Goal: Find specific page/section: Find specific page/section

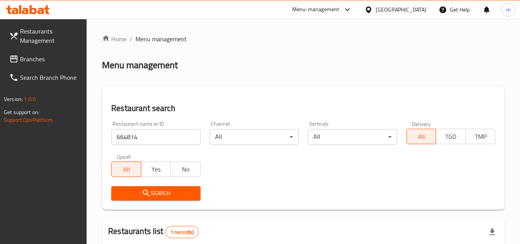
click at [33, 54] on span "Branches" at bounding box center [50, 58] width 61 height 9
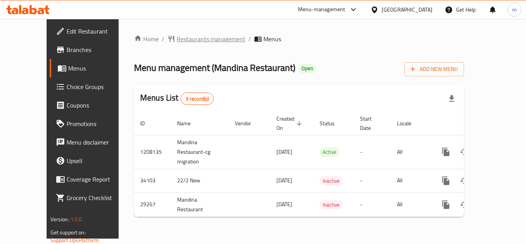
click at [196, 35] on span "Restaurants management" at bounding box center [211, 38] width 69 height 9
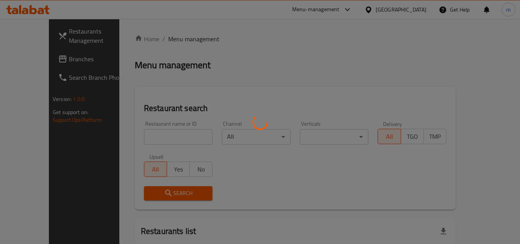
click at [169, 136] on div at bounding box center [260, 122] width 520 height 244
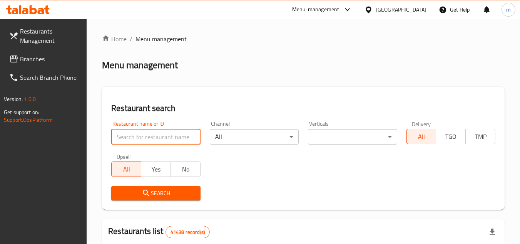
click at [169, 136] on input "search" at bounding box center [155, 136] width 89 height 15
paste input "15078"
type input "15078"
click at [171, 191] on span "Search" at bounding box center [155, 193] width 77 height 10
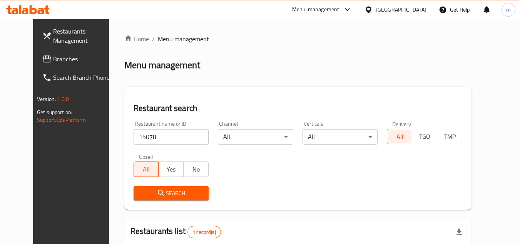
click at [403, 9] on div "[GEOGRAPHIC_DATA]" at bounding box center [401, 9] width 51 height 8
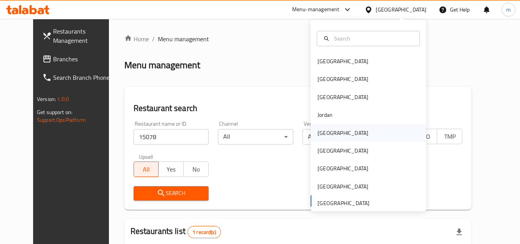
click at [331, 133] on div "[GEOGRAPHIC_DATA]" at bounding box center [342, 133] width 63 height 18
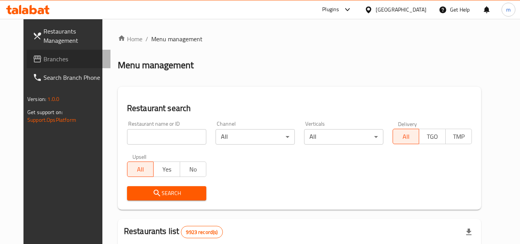
click at [43, 56] on span "Branches" at bounding box center [73, 58] width 61 height 9
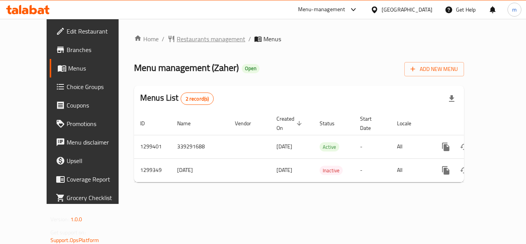
click at [186, 40] on span "Restaurants management" at bounding box center [211, 38] width 69 height 9
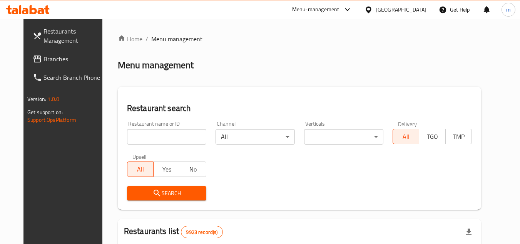
click at [157, 133] on input "search" at bounding box center [166, 136] width 79 height 15
paste input "701311"
type input "701311"
click at [152, 194] on icon "submit" at bounding box center [156, 192] width 9 height 9
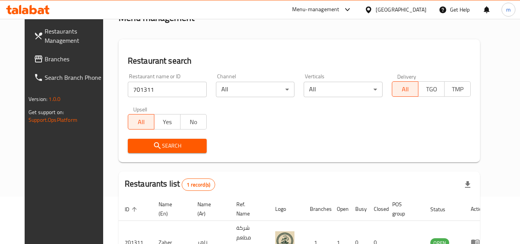
scroll to position [93, 0]
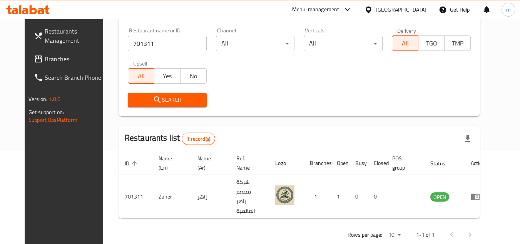
click at [376, 6] on div at bounding box center [370, 9] width 11 height 8
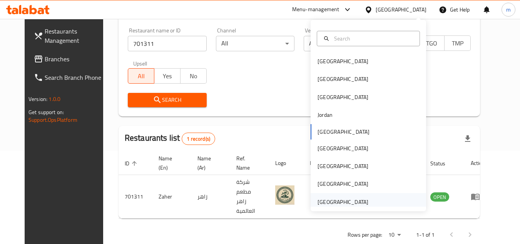
click at [344, 196] on div "[GEOGRAPHIC_DATA]" at bounding box center [342, 202] width 63 height 18
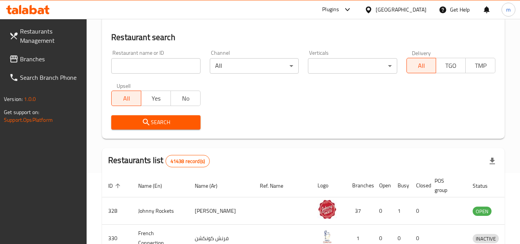
scroll to position [93, 0]
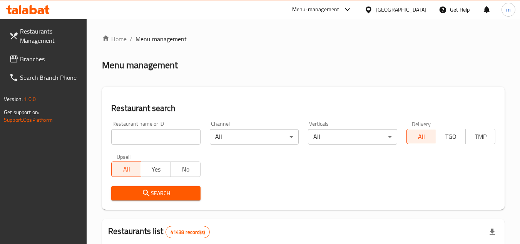
click at [21, 61] on span "Branches" at bounding box center [50, 58] width 61 height 9
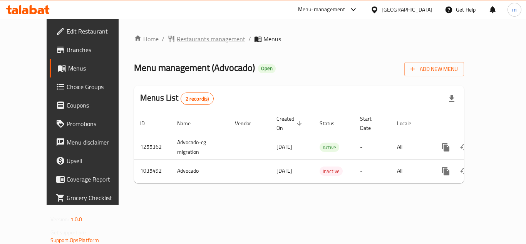
click at [191, 43] on span "Restaurants management" at bounding box center [211, 38] width 69 height 9
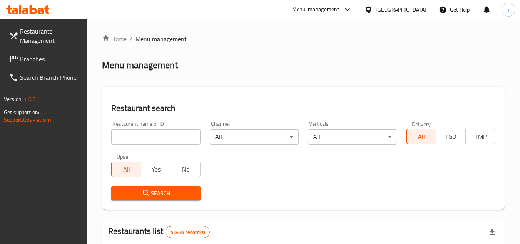
click at [154, 142] on input "search" at bounding box center [155, 136] width 89 height 15
paste input "661635"
type input "661635"
click at [157, 196] on span "Search" at bounding box center [155, 193] width 77 height 10
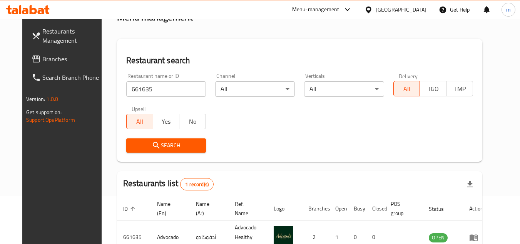
scroll to position [93, 0]
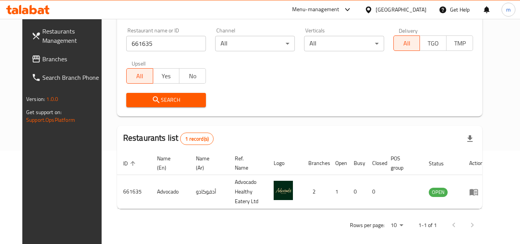
click at [383, 9] on div "[GEOGRAPHIC_DATA]" at bounding box center [401, 9] width 51 height 8
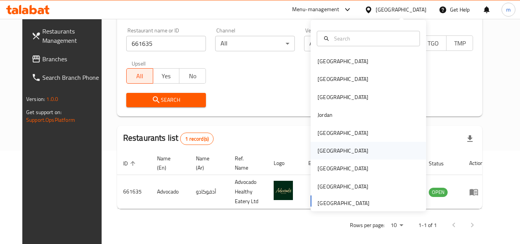
click at [328, 146] on div "[GEOGRAPHIC_DATA]" at bounding box center [342, 151] width 63 height 18
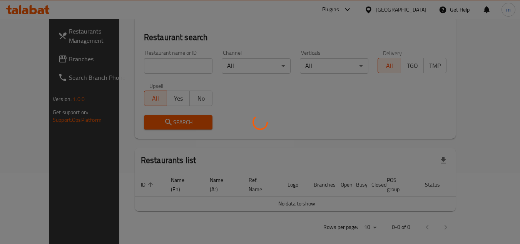
scroll to position [93, 0]
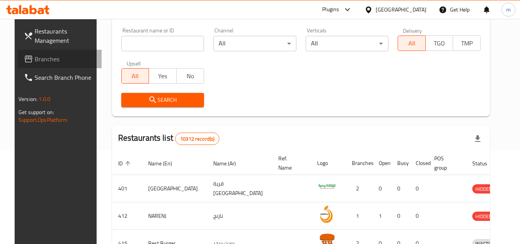
click at [35, 55] on span "Branches" at bounding box center [65, 58] width 61 height 9
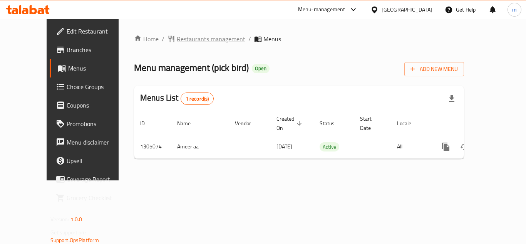
click at [177, 43] on span "Restaurants management" at bounding box center [211, 38] width 69 height 9
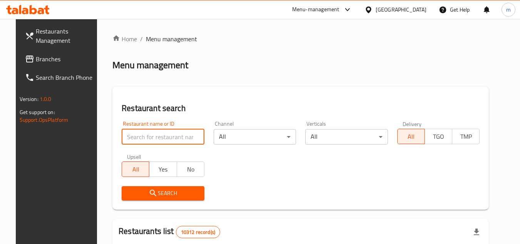
click at [128, 136] on input "search" at bounding box center [163, 136] width 83 height 15
paste input "703540/m"
type input "703540"
click at [137, 196] on span "Search" at bounding box center [163, 193] width 70 height 10
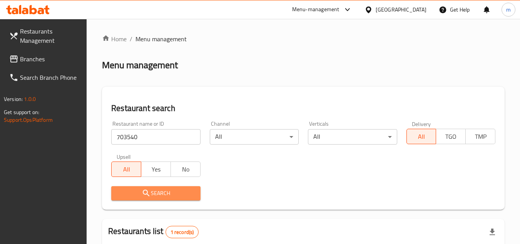
click at [148, 188] on span "Search" at bounding box center [155, 193] width 77 height 10
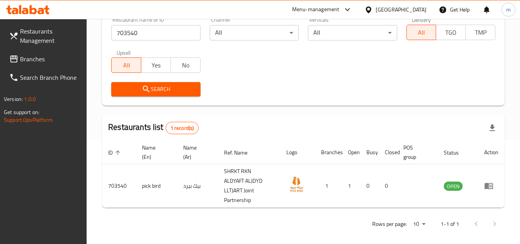
scroll to position [109, 0]
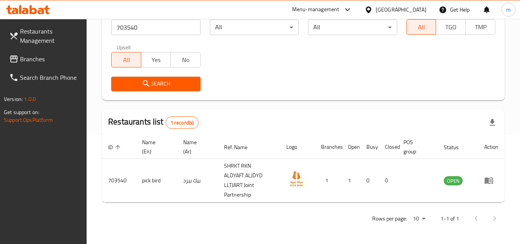
click at [376, 9] on div at bounding box center [370, 9] width 11 height 8
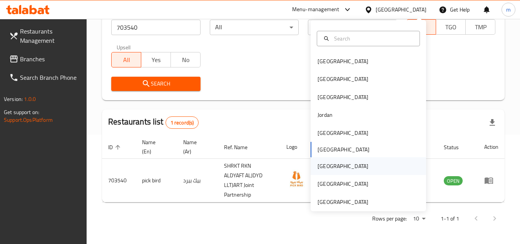
click at [325, 165] on div "[GEOGRAPHIC_DATA]" at bounding box center [343, 166] width 51 height 8
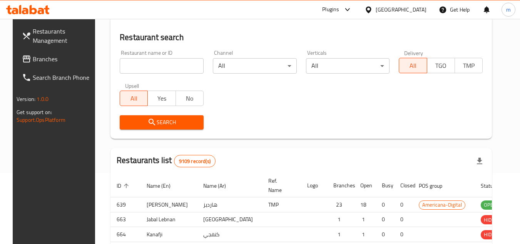
scroll to position [109, 0]
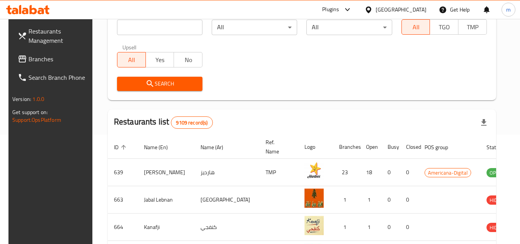
click at [38, 57] on span "Branches" at bounding box center [58, 58] width 61 height 9
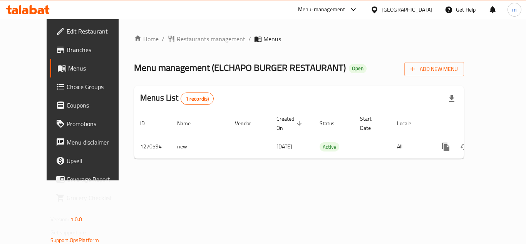
click at [378, 8] on icon at bounding box center [374, 10] width 8 height 8
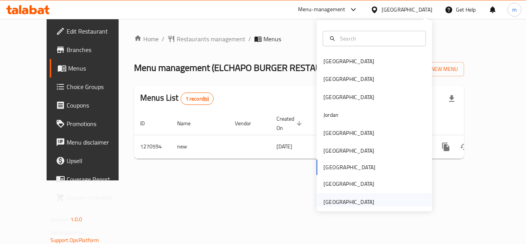
click at [326, 202] on div "[GEOGRAPHIC_DATA]" at bounding box center [348, 201] width 51 height 8
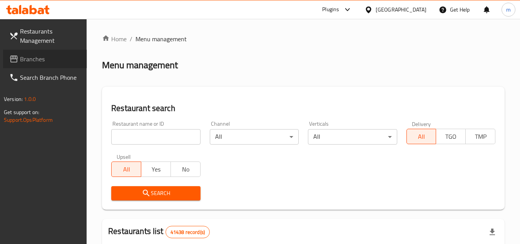
click at [46, 58] on span "Branches" at bounding box center [50, 58] width 61 height 9
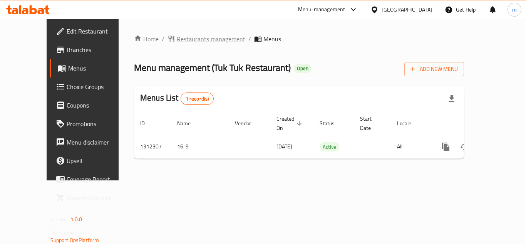
click at [187, 40] on span "Restaurants management" at bounding box center [211, 38] width 69 height 9
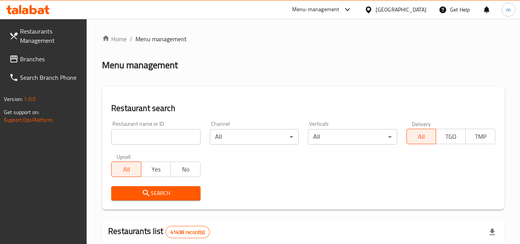
click at [139, 133] on input "search" at bounding box center [155, 136] width 89 height 15
paste input "706024"
type input "706024"
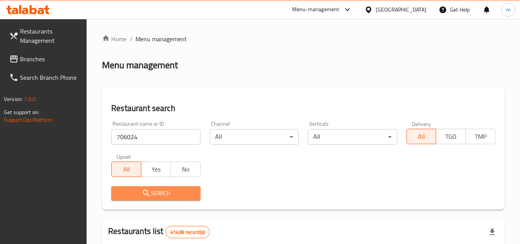
click at [142, 194] on icon "submit" at bounding box center [146, 192] width 9 height 9
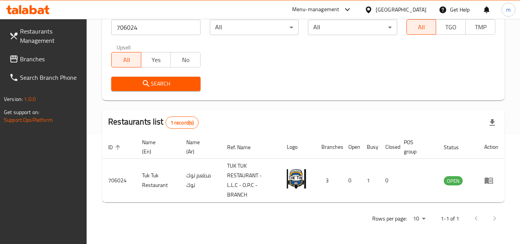
scroll to position [109, 0]
click at [392, 3] on div "[GEOGRAPHIC_DATA]" at bounding box center [395, 9] width 74 height 18
click at [401, 7] on div "[GEOGRAPHIC_DATA]" at bounding box center [401, 9] width 51 height 8
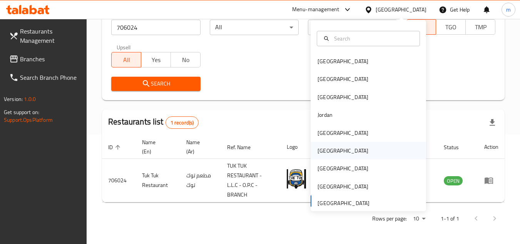
click at [325, 149] on div "[GEOGRAPHIC_DATA]" at bounding box center [343, 150] width 51 height 8
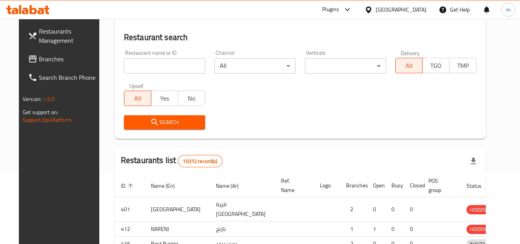
scroll to position [109, 0]
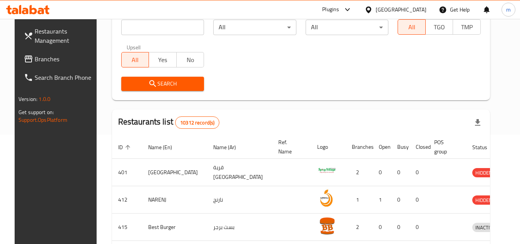
click at [46, 65] on link "Branches" at bounding box center [60, 59] width 84 height 18
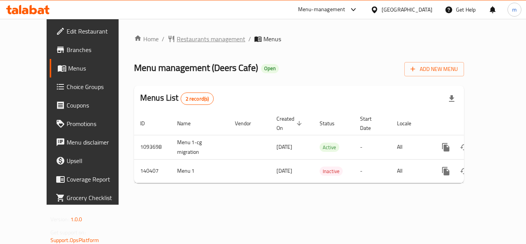
click at [190, 43] on span "Restaurants management" at bounding box center [211, 38] width 69 height 9
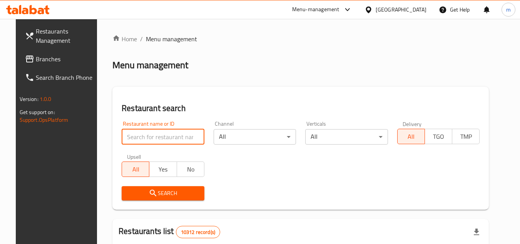
click at [134, 131] on input "search" at bounding box center [163, 136] width 83 height 15
paste input "612073"
type input "612073"
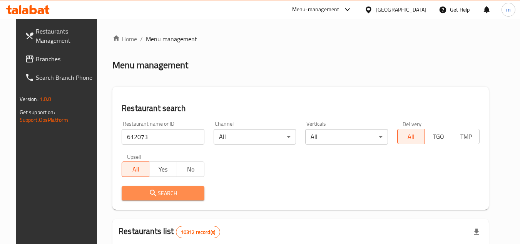
click at [128, 191] on span "Search" at bounding box center [163, 193] width 70 height 10
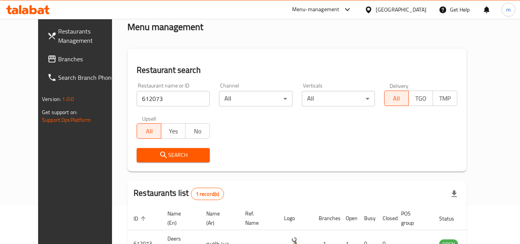
scroll to position [93, 0]
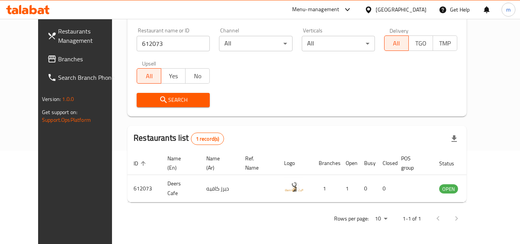
click at [373, 6] on icon at bounding box center [369, 10] width 8 height 8
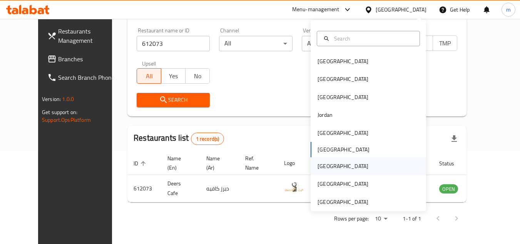
click at [333, 166] on div "[GEOGRAPHIC_DATA]" at bounding box center [368, 166] width 115 height 18
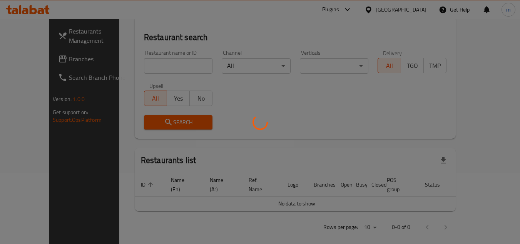
scroll to position [93, 0]
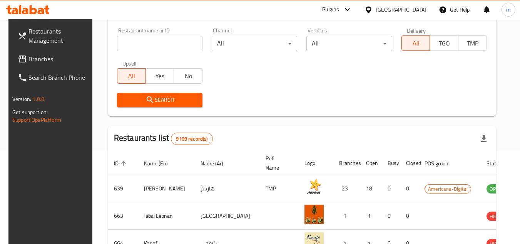
click at [30, 59] on span "Branches" at bounding box center [58, 58] width 61 height 9
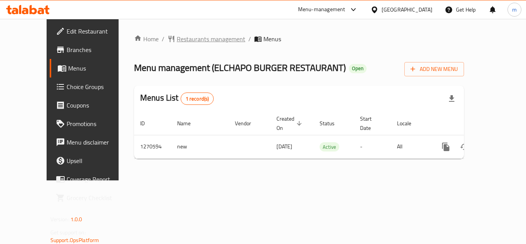
click at [192, 40] on span "Restaurants management" at bounding box center [211, 38] width 69 height 9
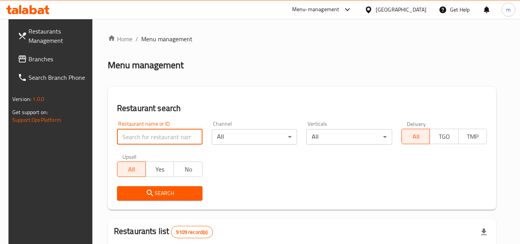
click at [156, 137] on input "search" at bounding box center [159, 136] width 85 height 15
paste input "689269"
type input "689269"
click at [147, 192] on icon "submit" at bounding box center [150, 192] width 7 height 7
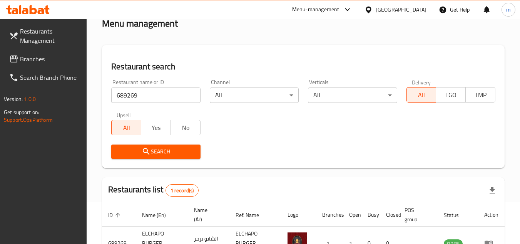
scroll to position [100, 0]
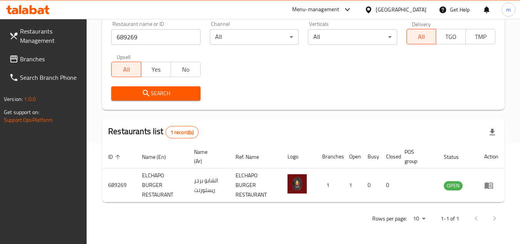
click at [371, 12] on icon at bounding box center [368, 9] width 5 height 7
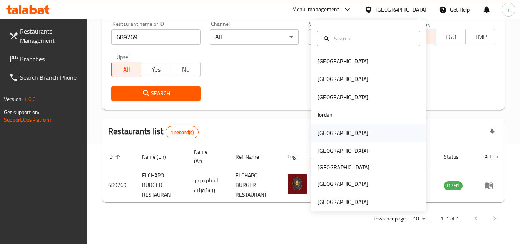
click at [324, 136] on div "[GEOGRAPHIC_DATA]" at bounding box center [343, 133] width 51 height 8
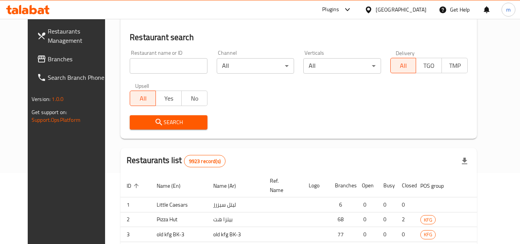
scroll to position [100, 0]
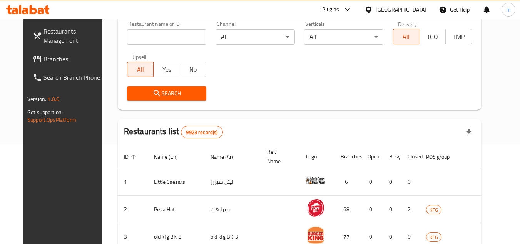
click at [48, 65] on link "Branches" at bounding box center [69, 59] width 84 height 18
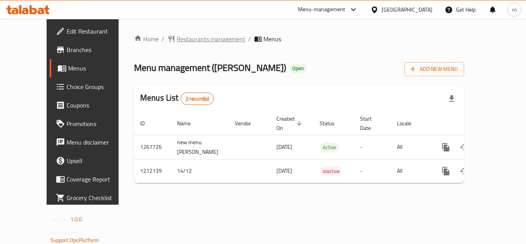
click at [203, 37] on span "Restaurants management" at bounding box center [211, 38] width 69 height 9
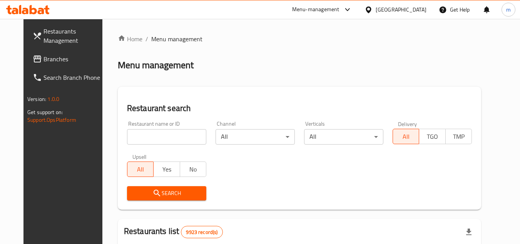
click at [131, 138] on input "search" at bounding box center [166, 136] width 79 height 15
paste input "/671571"
click at [127, 136] on input "/671571" at bounding box center [166, 136] width 79 height 15
click at [147, 139] on input "671571" at bounding box center [166, 136] width 79 height 15
type input "671571"
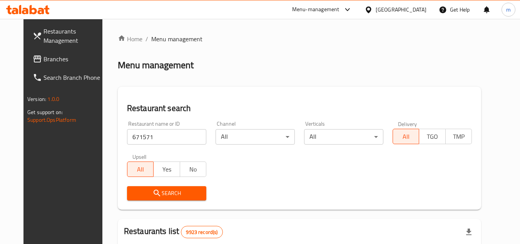
click at [133, 188] on span "Search" at bounding box center [166, 193] width 67 height 10
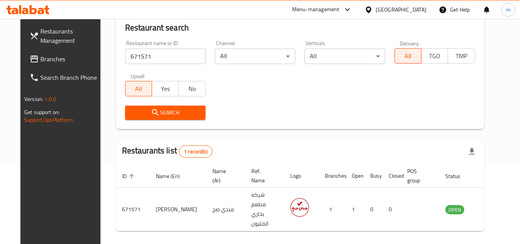
scroll to position [93, 0]
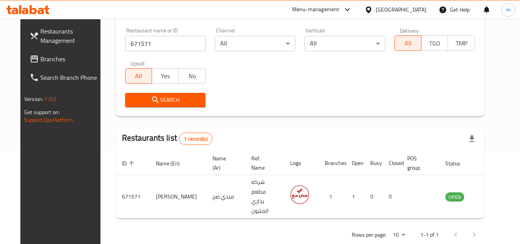
click at [410, 8] on div "[GEOGRAPHIC_DATA]" at bounding box center [401, 9] width 51 height 8
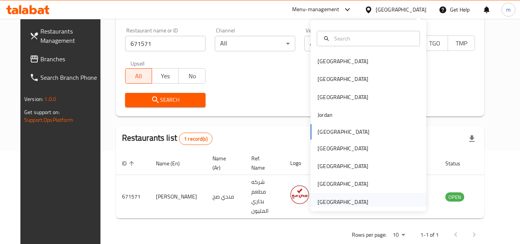
click at [354, 202] on div "[GEOGRAPHIC_DATA]" at bounding box center [343, 201] width 51 height 8
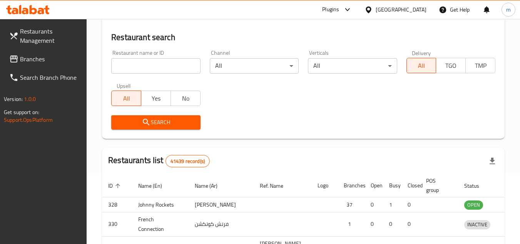
scroll to position [93, 0]
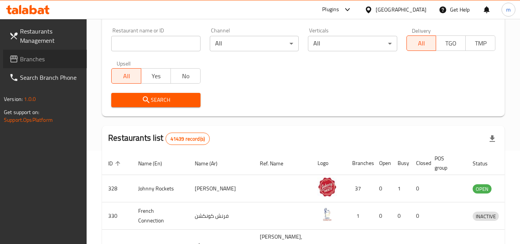
click at [57, 55] on span "Branches" at bounding box center [50, 58] width 61 height 9
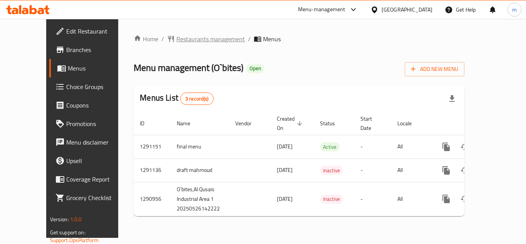
click at [192, 34] on span "Restaurants management" at bounding box center [210, 38] width 69 height 9
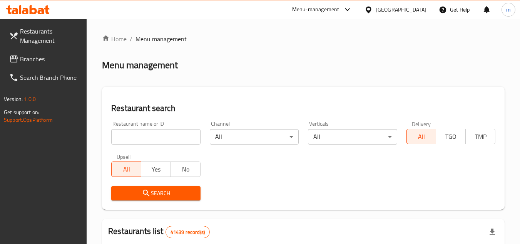
click at [149, 143] on input "search" at bounding box center [155, 136] width 89 height 15
paste input "698496"
type input "698496"
click at [141, 193] on span "Search" at bounding box center [155, 193] width 77 height 10
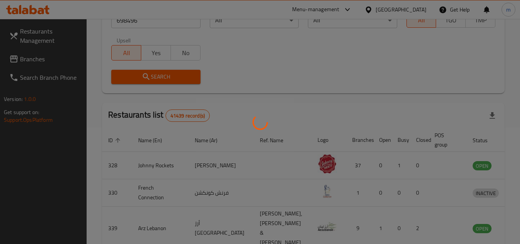
scroll to position [93, 0]
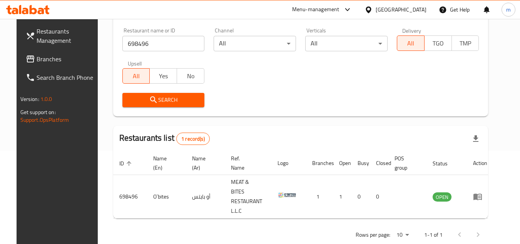
click at [38, 59] on span "Branches" at bounding box center [67, 58] width 61 height 9
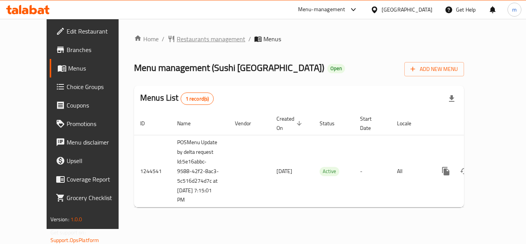
click at [191, 42] on span "Restaurants management" at bounding box center [211, 38] width 69 height 9
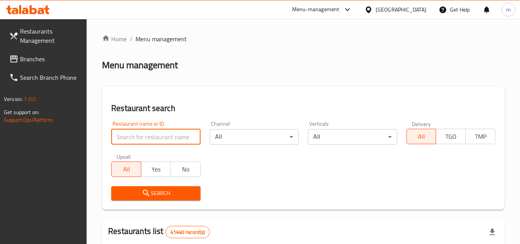
click at [169, 139] on input "search" at bounding box center [155, 136] width 89 height 15
paste input "682097"
type input "682097"
click at [167, 192] on span "Search" at bounding box center [155, 193] width 77 height 10
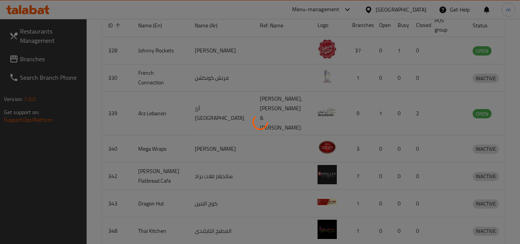
scroll to position [109, 0]
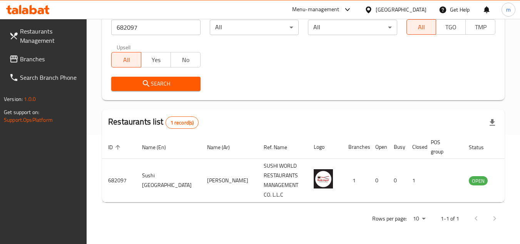
click at [40, 64] on span "Branches" at bounding box center [50, 58] width 61 height 9
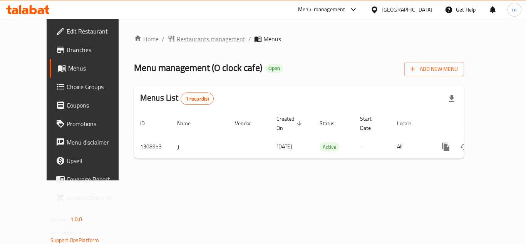
click at [185, 42] on span "Restaurants management" at bounding box center [211, 38] width 69 height 9
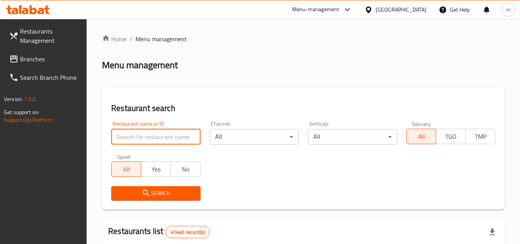
click at [157, 138] on input "search" at bounding box center [155, 136] width 89 height 15
paste input "704792"
type input "704792"
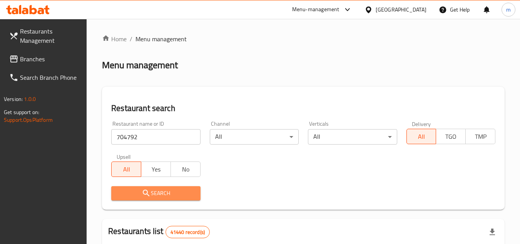
click at [151, 193] on span "Search" at bounding box center [155, 193] width 77 height 10
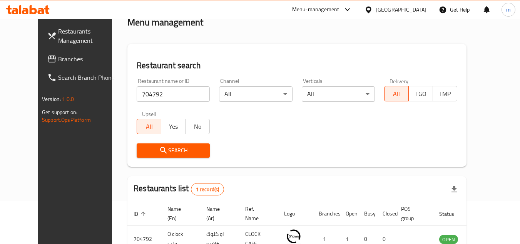
scroll to position [93, 0]
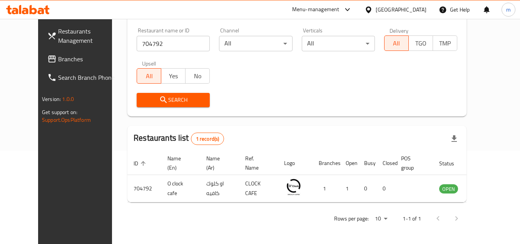
click at [419, 10] on div "[GEOGRAPHIC_DATA]" at bounding box center [401, 9] width 51 height 8
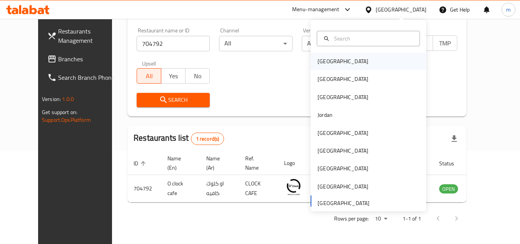
click at [324, 61] on div "[GEOGRAPHIC_DATA]" at bounding box center [343, 61] width 51 height 8
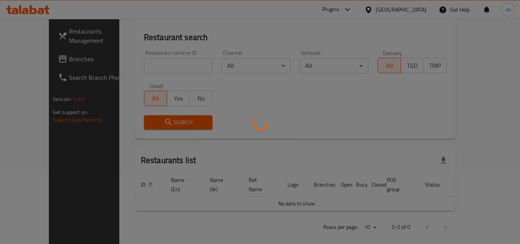
scroll to position [93, 0]
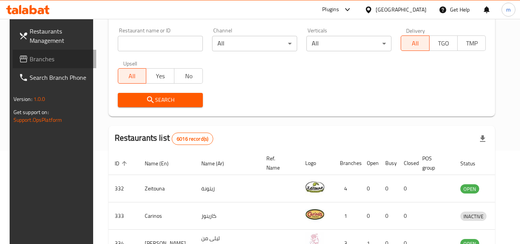
click at [30, 64] on span "Branches" at bounding box center [60, 58] width 61 height 9
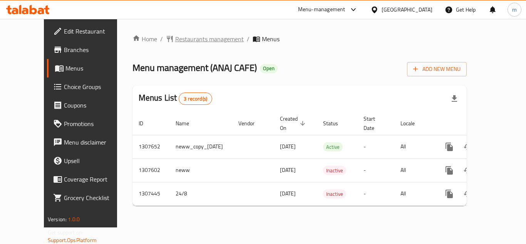
click at [192, 43] on span "Restaurants management" at bounding box center [209, 38] width 69 height 9
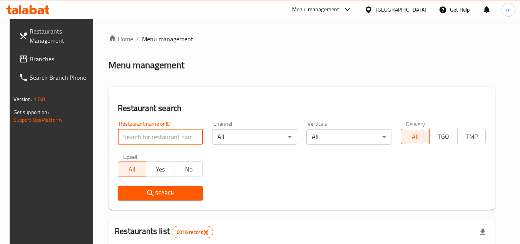
click at [162, 134] on input "search" at bounding box center [160, 136] width 85 height 15
paste input "704478/"
click at [146, 197] on icon "submit" at bounding box center [150, 192] width 9 height 9
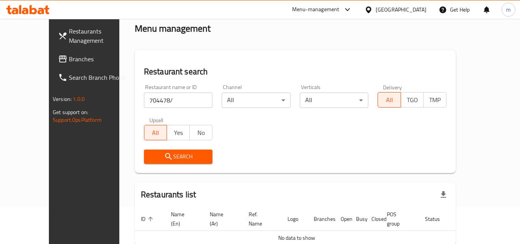
scroll to position [71, 0]
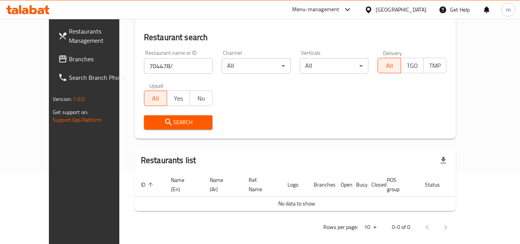
click at [145, 64] on input "704478/" at bounding box center [178, 65] width 69 height 15
type input "704478"
click at [164, 124] on icon "submit" at bounding box center [168, 121] width 9 height 9
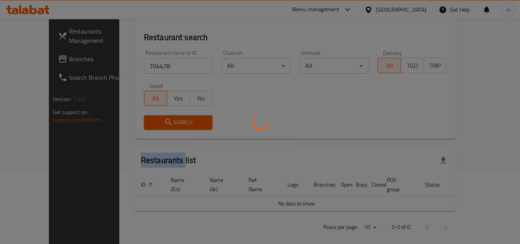
click at [147, 124] on div at bounding box center [260, 122] width 520 height 244
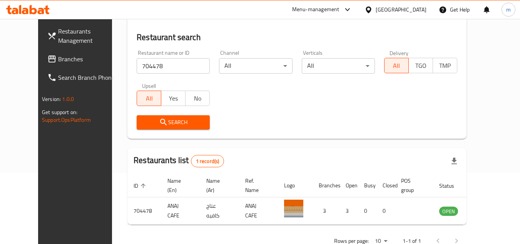
click at [147, 124] on div "Home / Menu management Menu management Restaurant search Restaurant name or ID …" at bounding box center [296, 106] width 339 height 287
click at [371, 11] on icon at bounding box center [368, 9] width 5 height 7
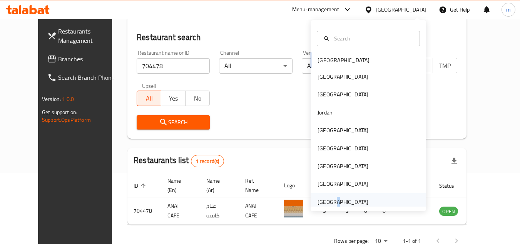
scroll to position [4, 0]
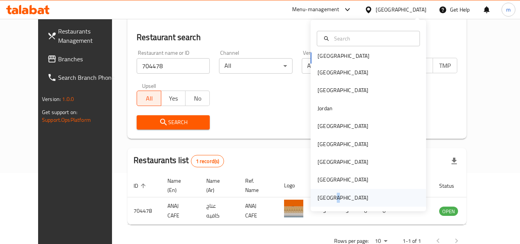
click at [327, 202] on div "[GEOGRAPHIC_DATA]" at bounding box center [343, 197] width 51 height 8
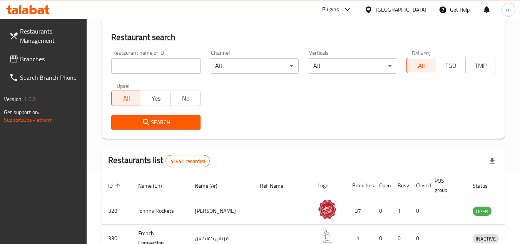
click at [25, 61] on span "Branches" at bounding box center [50, 58] width 61 height 9
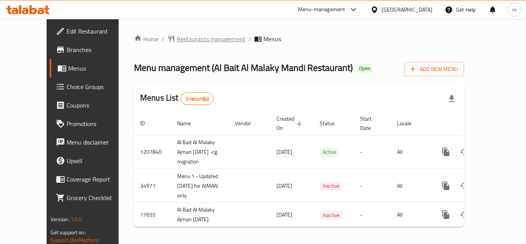
click at [186, 40] on span "Restaurants management" at bounding box center [211, 38] width 69 height 9
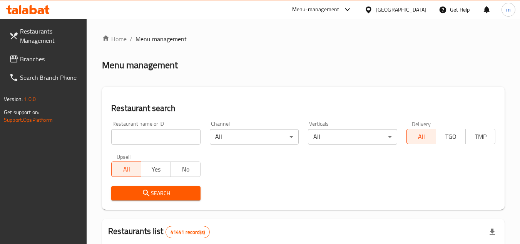
click at [152, 139] on input "search" at bounding box center [155, 136] width 89 height 15
paste input "6980"
type input "6980"
click at [140, 193] on span "Search" at bounding box center [155, 193] width 77 height 10
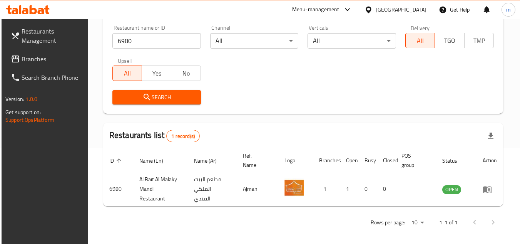
scroll to position [100, 0]
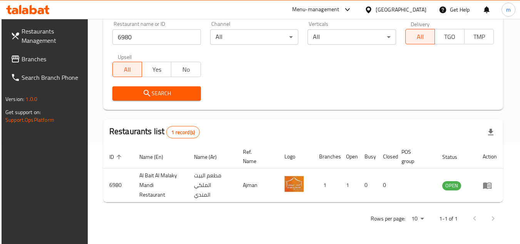
click at [383, 7] on div "[GEOGRAPHIC_DATA]" at bounding box center [401, 9] width 51 height 8
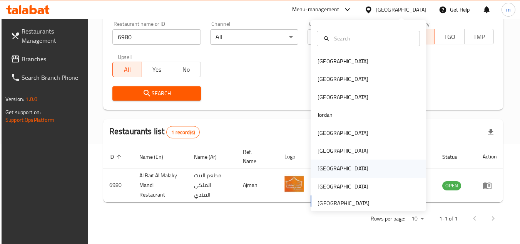
click at [318, 167] on div "[GEOGRAPHIC_DATA]" at bounding box center [343, 168] width 51 height 8
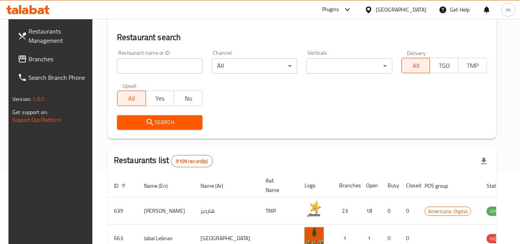
scroll to position [100, 0]
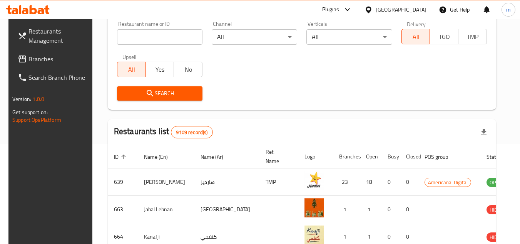
click at [60, 62] on span "Branches" at bounding box center [58, 58] width 61 height 9
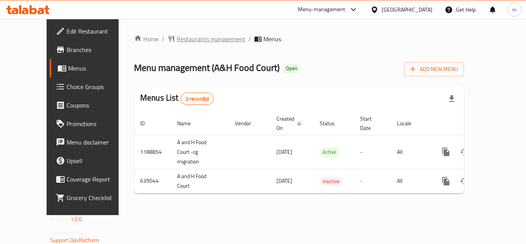
click at [177, 36] on span "Restaurants management" at bounding box center [211, 38] width 69 height 9
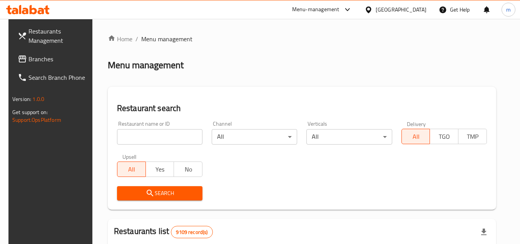
click at [143, 139] on input "search" at bounding box center [159, 136] width 85 height 15
paste input "640200/"
type input "640200"
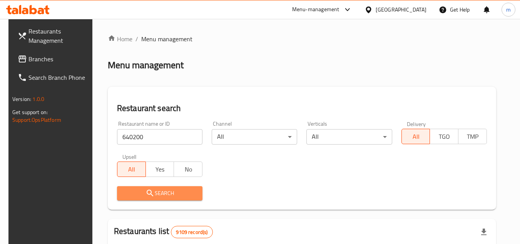
click at [146, 194] on icon "submit" at bounding box center [150, 192] width 9 height 9
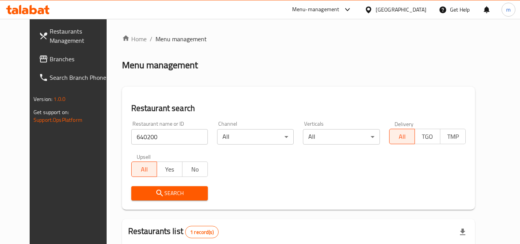
scroll to position [93, 0]
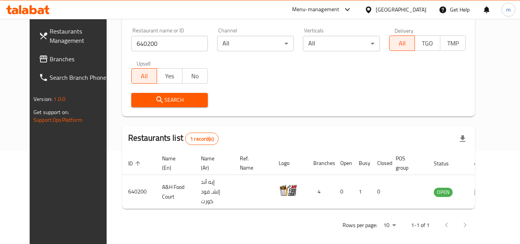
click at [376, 14] on div at bounding box center [370, 9] width 11 height 8
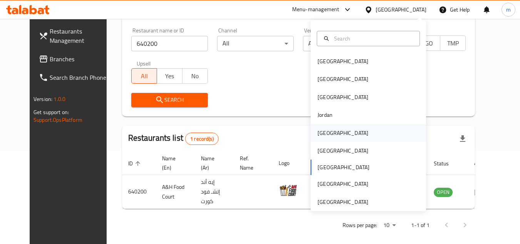
click at [331, 134] on div "[GEOGRAPHIC_DATA]" at bounding box center [342, 133] width 63 height 18
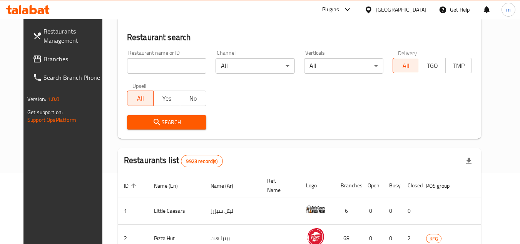
scroll to position [93, 0]
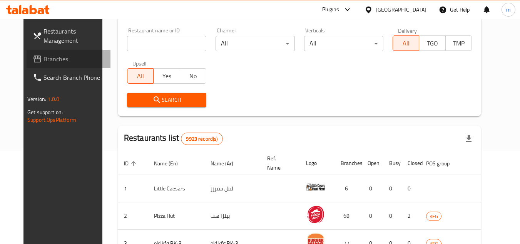
click at [56, 60] on span "Branches" at bounding box center [73, 58] width 61 height 9
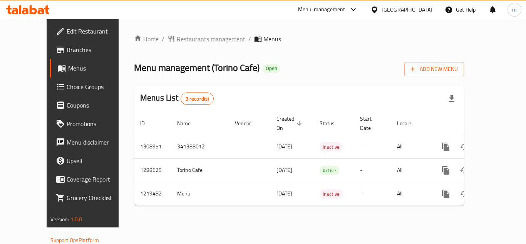
click at [187, 38] on span "Restaurants management" at bounding box center [211, 38] width 69 height 9
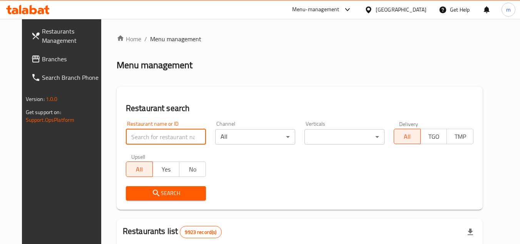
click at [146, 137] on input "search" at bounding box center [166, 136] width 80 height 15
paste input "673003"
type input "673003"
click at [152, 196] on icon "submit" at bounding box center [156, 192] width 9 height 9
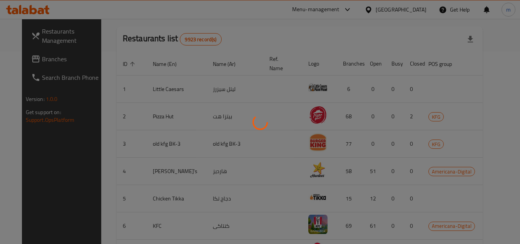
scroll to position [109, 0]
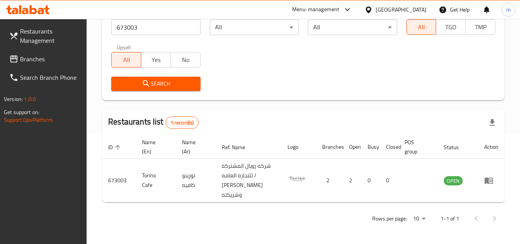
click at [419, 7] on div "[GEOGRAPHIC_DATA]" at bounding box center [401, 9] width 51 height 8
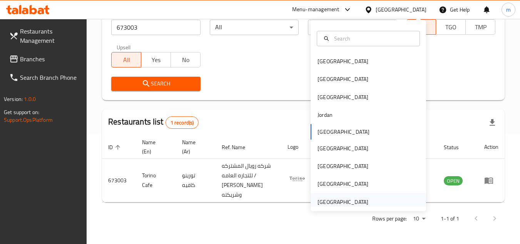
click at [337, 199] on div "[GEOGRAPHIC_DATA]" at bounding box center [343, 201] width 51 height 8
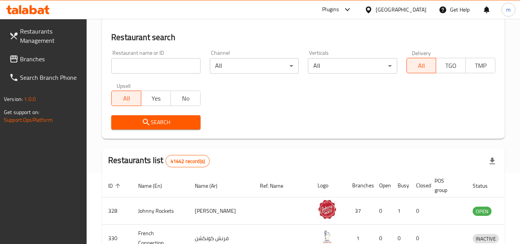
scroll to position [109, 0]
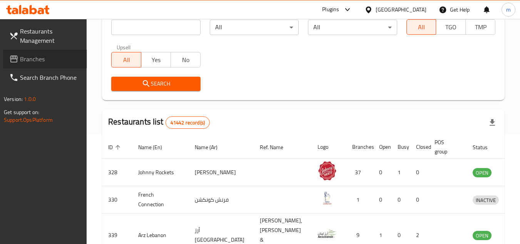
click at [47, 62] on span "Branches" at bounding box center [50, 58] width 61 height 9
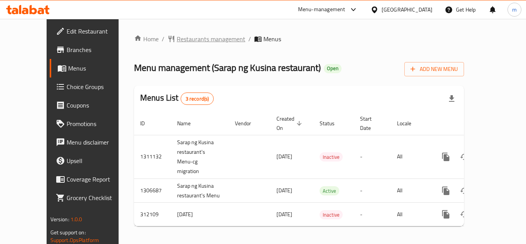
click at [196, 43] on span "Restaurants management" at bounding box center [211, 38] width 69 height 9
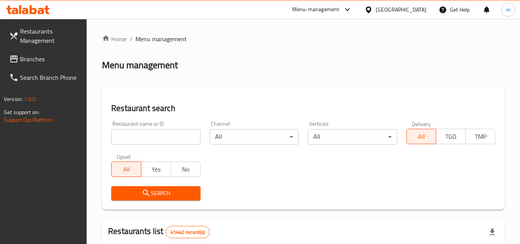
drag, startPoint x: 161, startPoint y: 141, endPoint x: 163, endPoint y: 138, distance: 4.0
click at [161, 141] on input "search" at bounding box center [155, 136] width 89 height 15
paste input "627400"
type input "627400"
click at [149, 192] on icon "submit" at bounding box center [146, 192] width 9 height 9
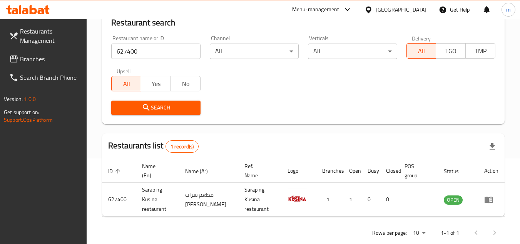
scroll to position [100, 0]
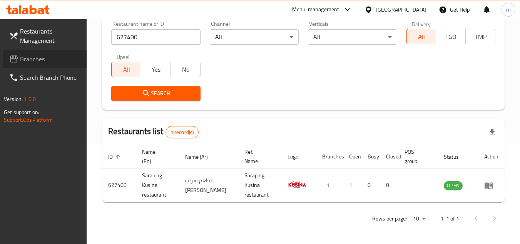
click at [38, 62] on span "Branches" at bounding box center [50, 58] width 61 height 9
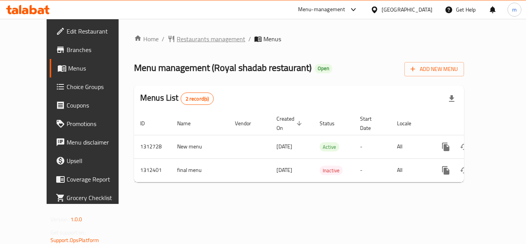
click at [196, 42] on span "Restaurants management" at bounding box center [211, 38] width 69 height 9
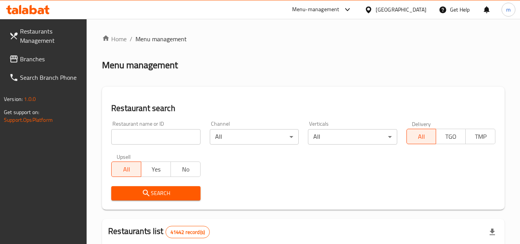
click at [171, 140] on input "search" at bounding box center [155, 136] width 89 height 15
paste input "706108"
type input "706108"
click at [153, 192] on span "Search" at bounding box center [155, 193] width 77 height 10
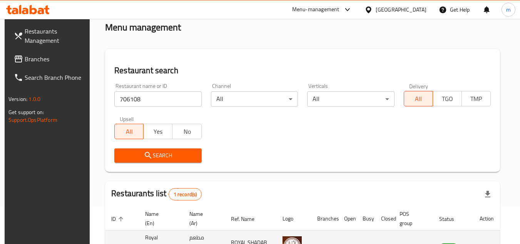
scroll to position [93, 0]
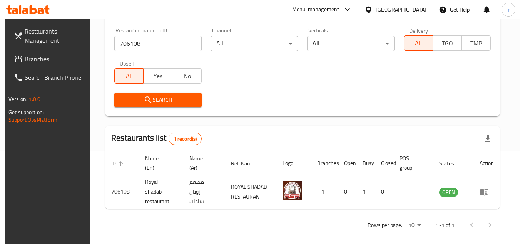
click at [35, 59] on span "Branches" at bounding box center [55, 58] width 61 height 9
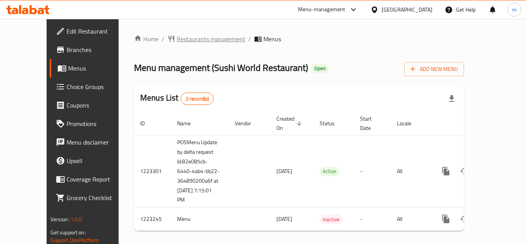
click at [202, 37] on span "Restaurants management" at bounding box center [211, 38] width 69 height 9
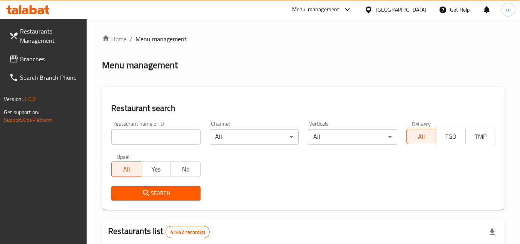
click at [158, 131] on input "search" at bounding box center [155, 136] width 89 height 15
paste input "674304"
type input "674304"
click at [148, 191] on icon "submit" at bounding box center [146, 192] width 9 height 9
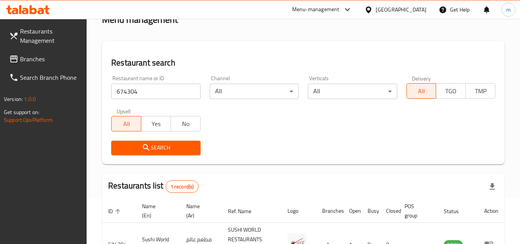
scroll to position [109, 0]
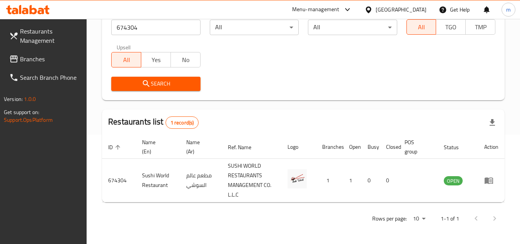
click at [383, 12] on div "[GEOGRAPHIC_DATA]" at bounding box center [401, 9] width 51 height 8
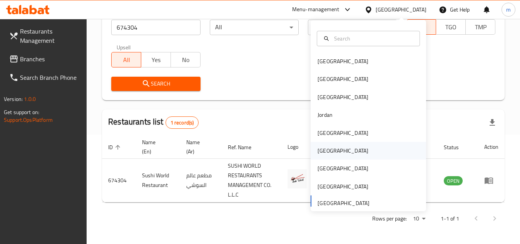
click at [322, 153] on div "[GEOGRAPHIC_DATA]" at bounding box center [343, 150] width 51 height 8
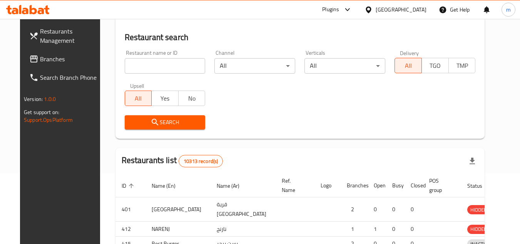
scroll to position [109, 0]
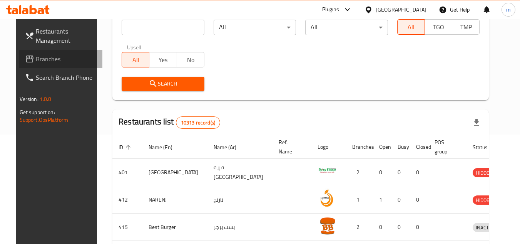
click at [48, 62] on span "Branches" at bounding box center [66, 58] width 61 height 9
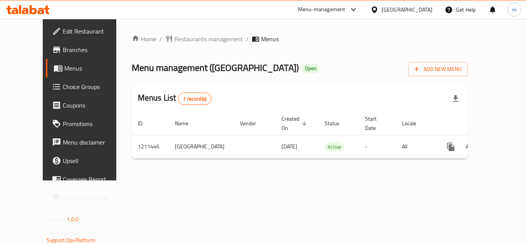
click at [255, 76] on div "Menu management ( [GEOGRAPHIC_DATA] ) Open Add New Menu" at bounding box center [300, 67] width 336 height 17
click at [197, 39] on span "Restaurants management" at bounding box center [208, 38] width 69 height 9
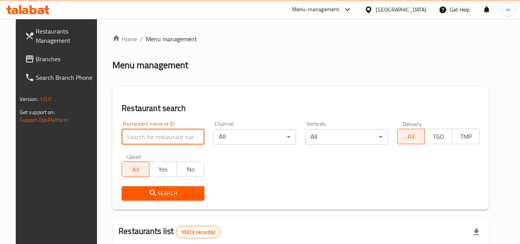
click at [156, 137] on input "search" at bounding box center [163, 136] width 83 height 15
paste input "671361"
type input "671361"
click at [141, 190] on span "Search" at bounding box center [163, 193] width 70 height 10
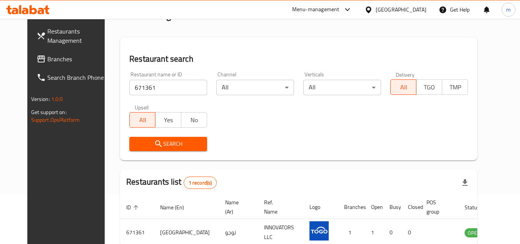
scroll to position [93, 0]
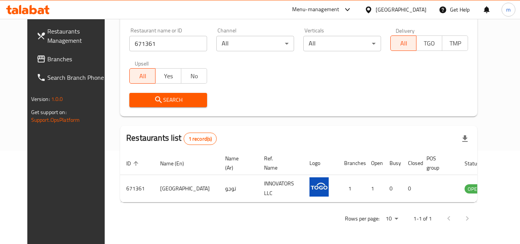
click at [415, 6] on div "[GEOGRAPHIC_DATA]" at bounding box center [401, 9] width 51 height 8
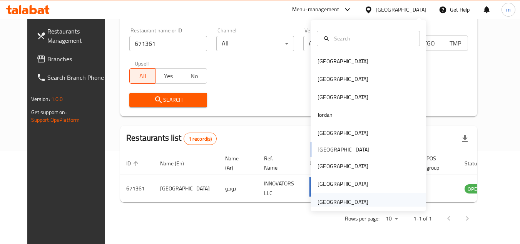
click at [339, 198] on div "United Arab Emirates" at bounding box center [343, 201] width 51 height 8
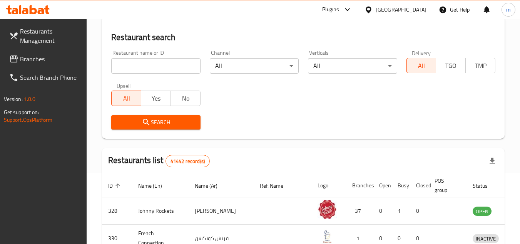
scroll to position [93, 0]
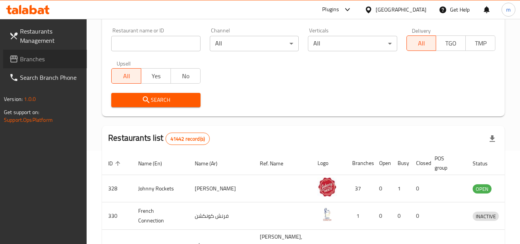
click at [43, 64] on span "Branches" at bounding box center [50, 58] width 61 height 9
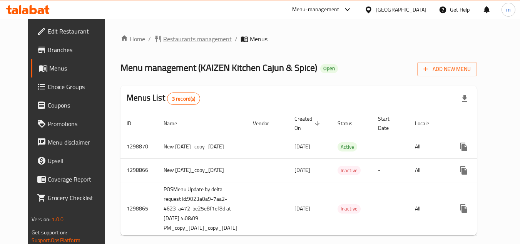
click at [198, 36] on span "Restaurants management" at bounding box center [197, 38] width 69 height 9
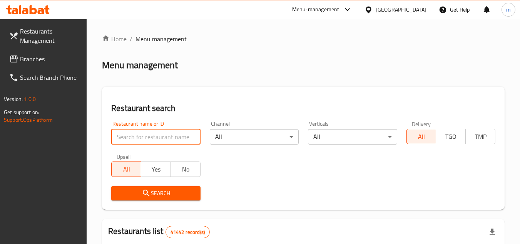
click at [150, 139] on input "search" at bounding box center [155, 136] width 89 height 15
paste input "700984"
type input "700984"
click at [142, 191] on icon "submit" at bounding box center [146, 192] width 9 height 9
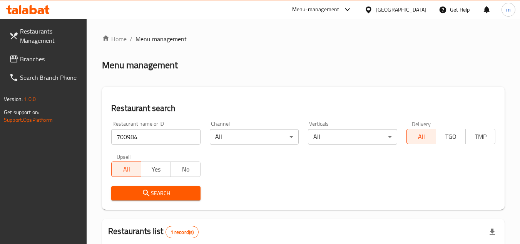
click at [380, 10] on div "[GEOGRAPHIC_DATA]" at bounding box center [401, 9] width 51 height 8
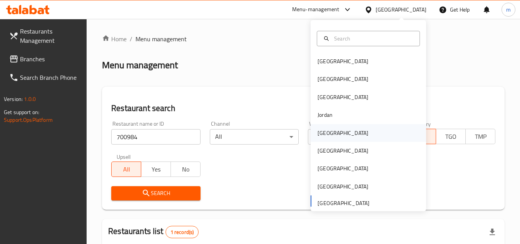
click at [326, 131] on div "[GEOGRAPHIC_DATA]" at bounding box center [343, 133] width 51 height 8
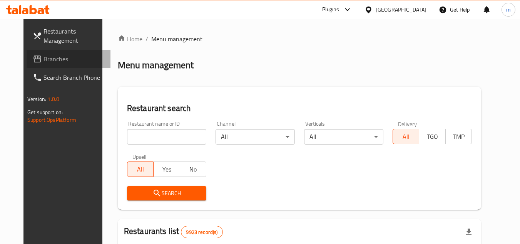
click at [43, 59] on span "Branches" at bounding box center [73, 58] width 61 height 9
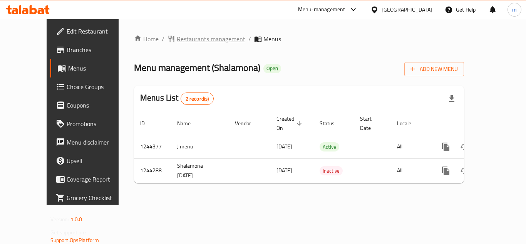
click at [201, 38] on span "Restaurants management" at bounding box center [211, 38] width 69 height 9
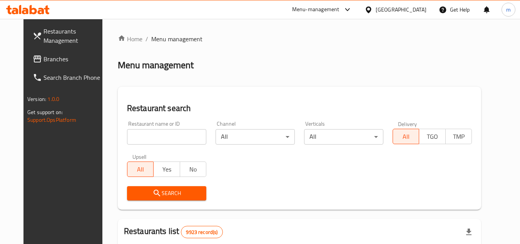
click at [169, 138] on input "search" at bounding box center [166, 136] width 79 height 15
paste input "681966/"
type input "681966"
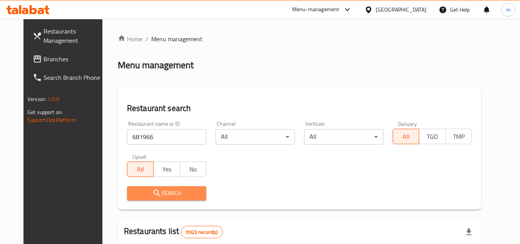
click at [153, 187] on button "Search" at bounding box center [166, 193] width 79 height 14
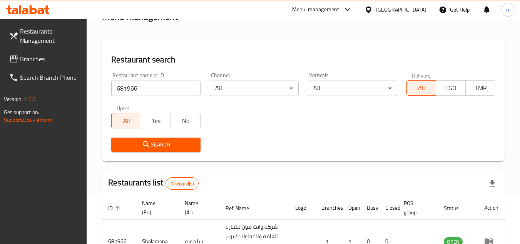
scroll to position [109, 0]
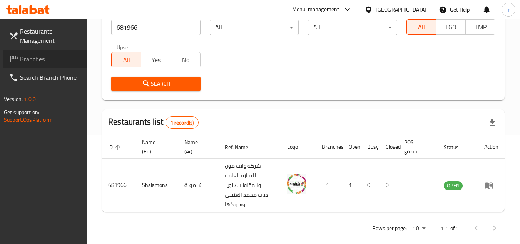
click at [62, 59] on span "Branches" at bounding box center [50, 58] width 61 height 9
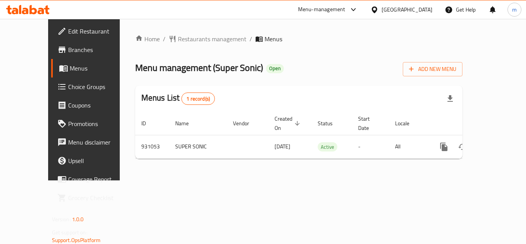
click at [192, 45] on div "Home / Restaurants management / Menus Menu management ( Super Sonic ) Open Add …" at bounding box center [299, 99] width 328 height 130
click at [196, 32] on div "Home / Restaurants management / Menus Menu management ( Super Sonic ) Open Add …" at bounding box center [299, 99] width 358 height 161
click at [192, 37] on span "Restaurants management" at bounding box center [212, 38] width 69 height 9
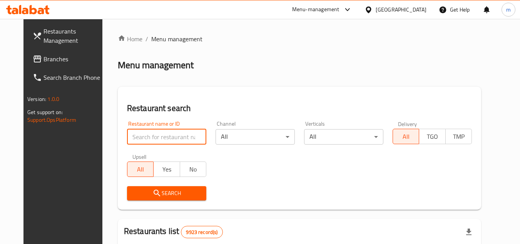
click at [159, 138] on input "search" at bounding box center [166, 136] width 79 height 15
paste input "/658879/"
click at [127, 137] on input "/658879" at bounding box center [166, 136] width 79 height 15
type input "658879"
click at [141, 196] on span "Search" at bounding box center [166, 193] width 67 height 10
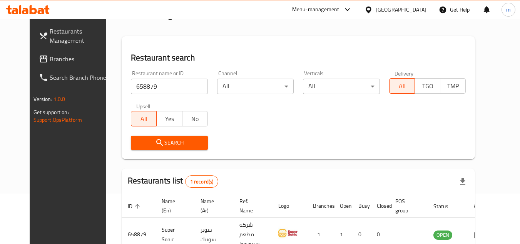
scroll to position [93, 0]
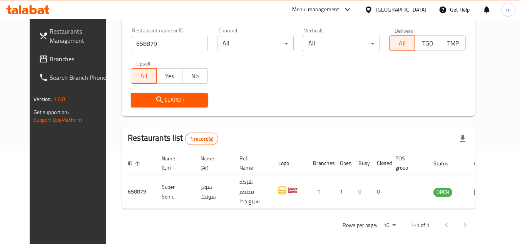
click at [411, 6] on div "[GEOGRAPHIC_DATA]" at bounding box center [401, 9] width 51 height 8
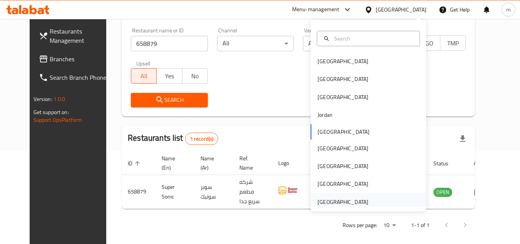
click at [329, 202] on div "[GEOGRAPHIC_DATA]" at bounding box center [343, 201] width 51 height 8
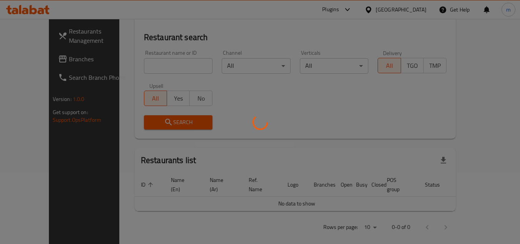
scroll to position [93, 0]
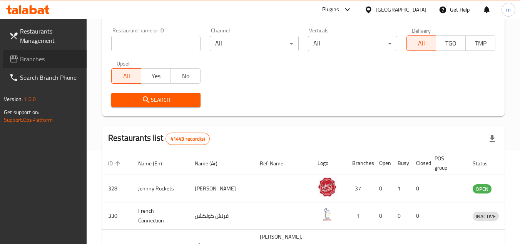
click at [43, 61] on span "Branches" at bounding box center [50, 58] width 61 height 9
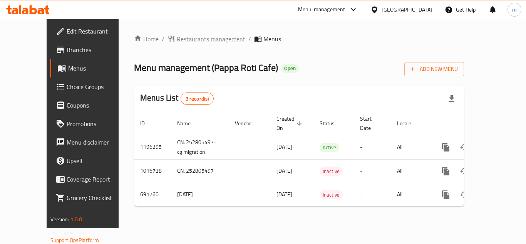
click at [185, 40] on span "Restaurants management" at bounding box center [211, 38] width 69 height 9
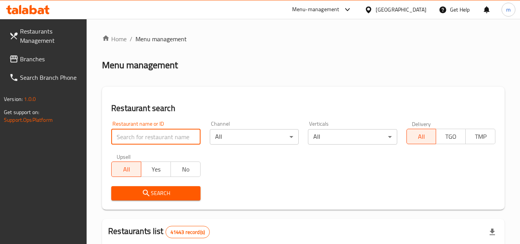
click at [168, 137] on input "search" at bounding box center [155, 136] width 89 height 15
paste input "643352"
type input "643352"
click at [146, 191] on icon "submit" at bounding box center [146, 192] width 9 height 9
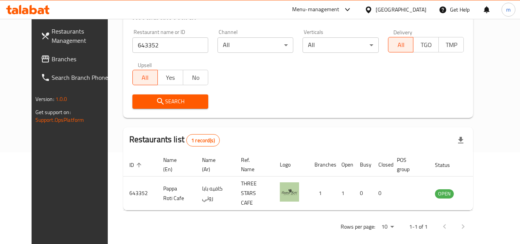
scroll to position [93, 0]
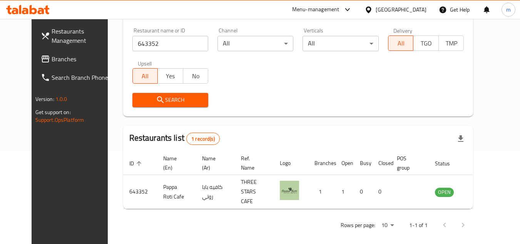
click at [380, 10] on div "[GEOGRAPHIC_DATA]" at bounding box center [401, 9] width 51 height 8
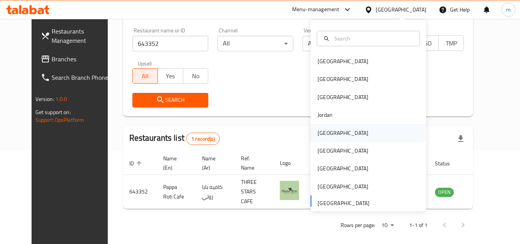
click at [320, 131] on div "[GEOGRAPHIC_DATA]" at bounding box center [343, 133] width 51 height 8
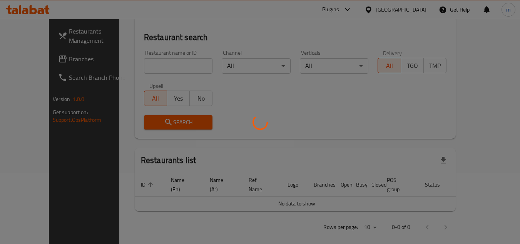
scroll to position [93, 0]
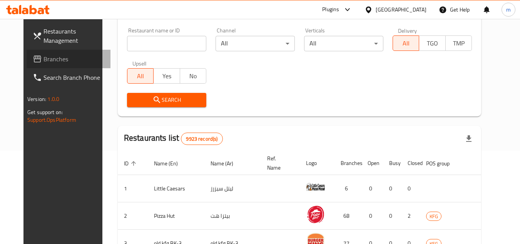
click at [43, 60] on span "Branches" at bounding box center [73, 58] width 61 height 9
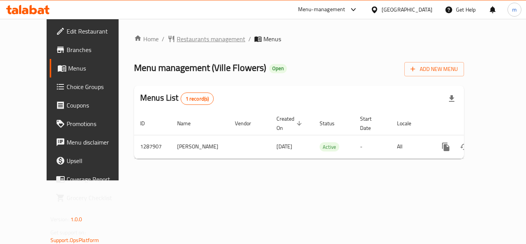
click at [200, 40] on span "Restaurants management" at bounding box center [211, 38] width 69 height 9
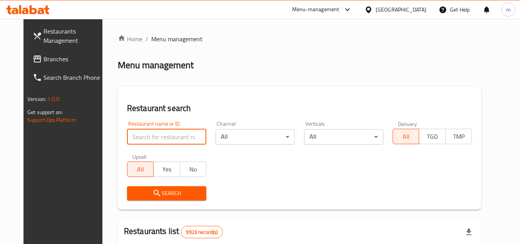
click at [170, 138] on input "search" at bounding box center [166, 136] width 79 height 15
paste input "/696951"
click at [127, 139] on input "/696951" at bounding box center [166, 136] width 79 height 15
type input "696951"
click at [139, 192] on span "Search" at bounding box center [166, 193] width 67 height 10
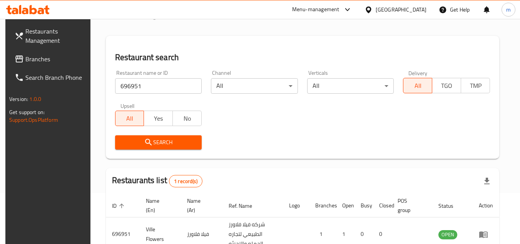
scroll to position [100, 0]
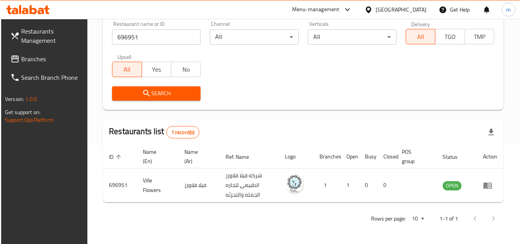
click at [417, 8] on div "[GEOGRAPHIC_DATA]" at bounding box center [401, 9] width 51 height 8
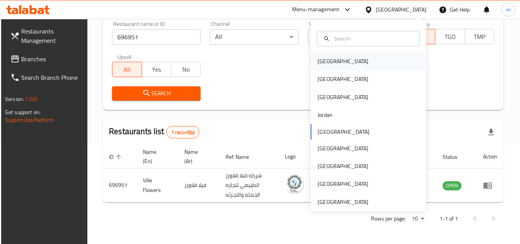
click at [332, 59] on div "[GEOGRAPHIC_DATA]" at bounding box center [342, 61] width 63 height 18
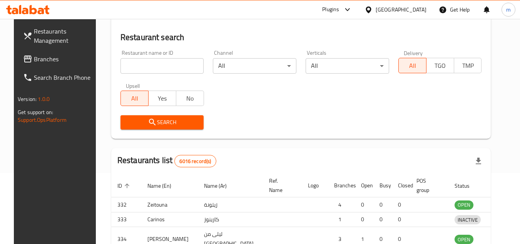
scroll to position [100, 0]
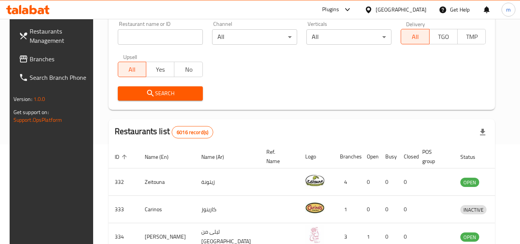
click at [30, 55] on span "Branches" at bounding box center [60, 58] width 61 height 9
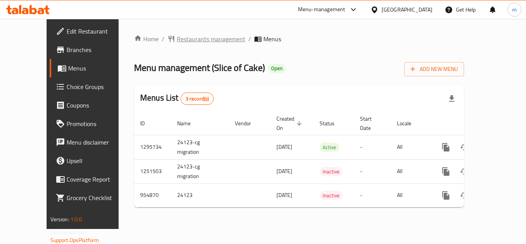
click at [184, 41] on span "Restaurants management" at bounding box center [211, 38] width 69 height 9
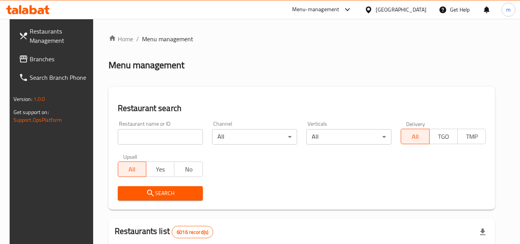
click at [154, 139] on input "search" at bounding box center [160, 136] width 85 height 15
paste input "659502"
type input "659502"
click at [147, 192] on icon "submit" at bounding box center [150, 192] width 7 height 7
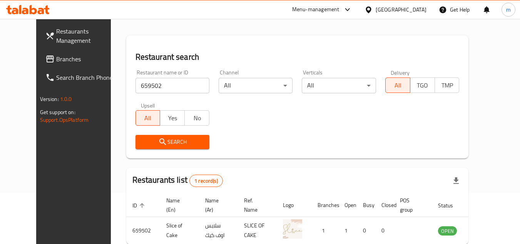
scroll to position [93, 0]
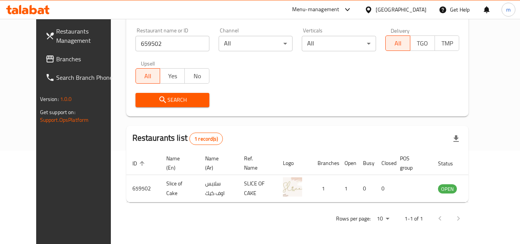
click at [411, 12] on div "Bahrain" at bounding box center [401, 9] width 51 height 8
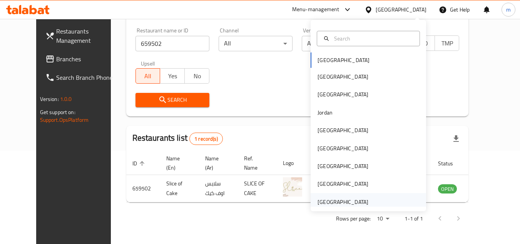
click at [329, 202] on div "[GEOGRAPHIC_DATA]" at bounding box center [343, 201] width 51 height 8
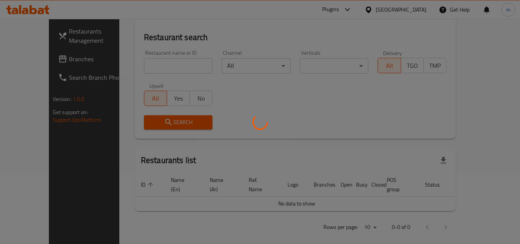
scroll to position [93, 0]
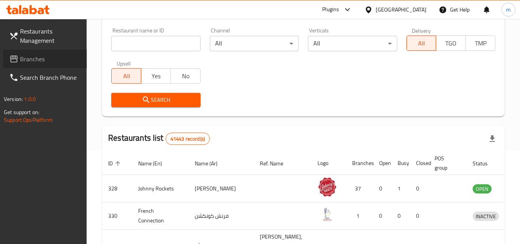
click at [49, 61] on span "Branches" at bounding box center [50, 58] width 61 height 9
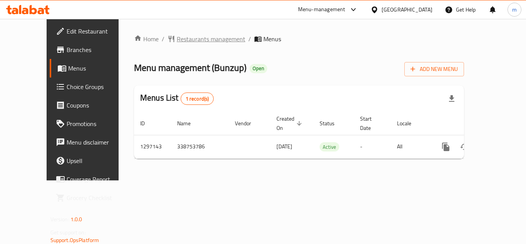
click at [184, 43] on span "Restaurants management" at bounding box center [211, 38] width 69 height 9
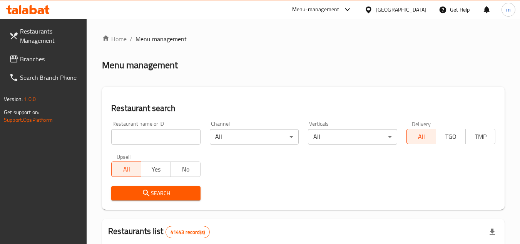
click at [151, 137] on input "search" at bounding box center [155, 136] width 89 height 15
paste input "/700378"
click at [119, 136] on input "/700378" at bounding box center [155, 136] width 89 height 15
type input "700378"
click at [142, 194] on icon "submit" at bounding box center [146, 192] width 9 height 9
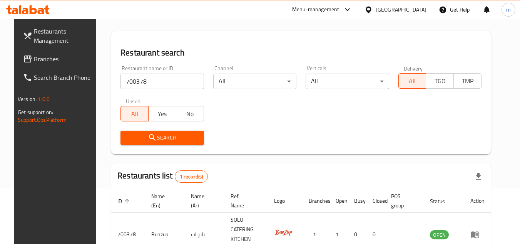
scroll to position [100, 0]
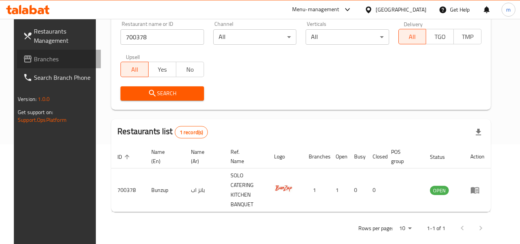
click at [36, 61] on span "Branches" at bounding box center [64, 58] width 61 height 9
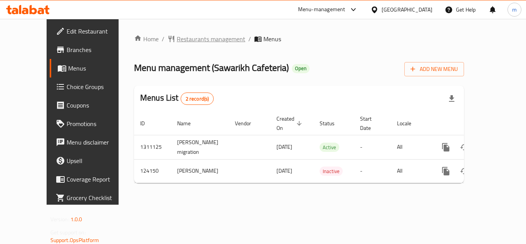
click at [189, 41] on span "Restaurants management" at bounding box center [211, 38] width 69 height 9
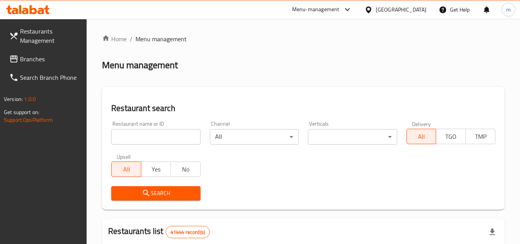
click at [155, 137] on input "search" at bounding box center [155, 136] width 89 height 15
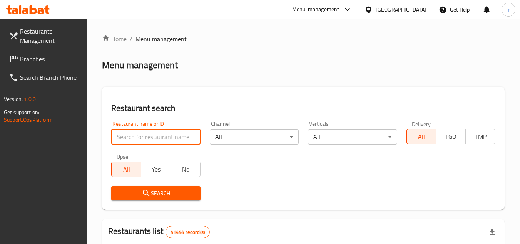
paste input "608484"
type input "608484"
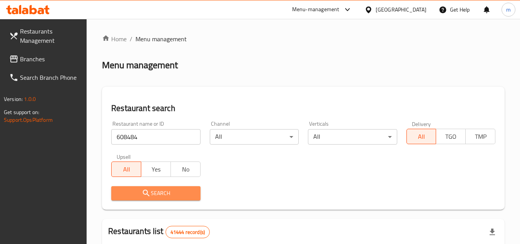
click at [148, 195] on icon "submit" at bounding box center [146, 192] width 7 height 7
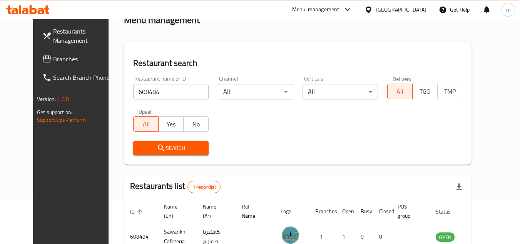
scroll to position [93, 0]
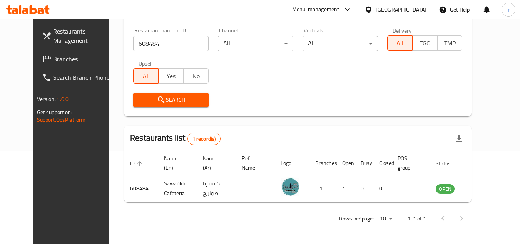
click at [382, 9] on div "[GEOGRAPHIC_DATA]" at bounding box center [401, 9] width 51 height 8
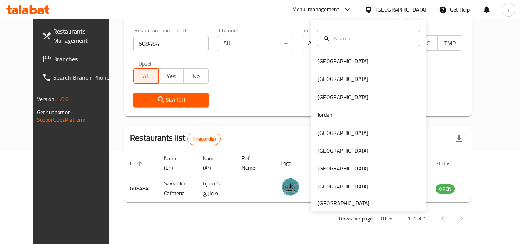
click at [53, 58] on span "Branches" at bounding box center [83, 58] width 61 height 9
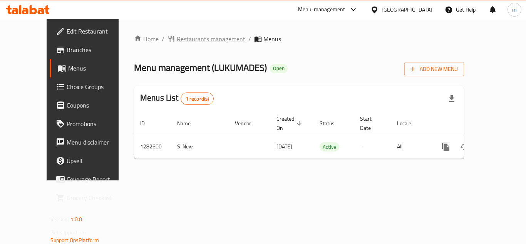
click at [187, 39] on span "Restaurants management" at bounding box center [211, 38] width 69 height 9
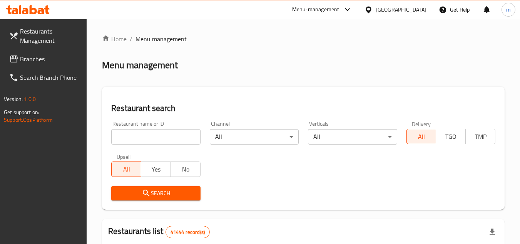
click at [137, 142] on input "search" at bounding box center [155, 136] width 89 height 15
paste input "694902"
type input "694902"
click at [129, 194] on span "Search" at bounding box center [155, 193] width 77 height 10
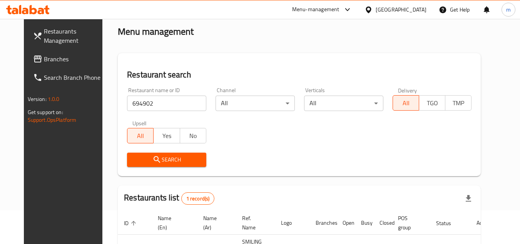
scroll to position [93, 0]
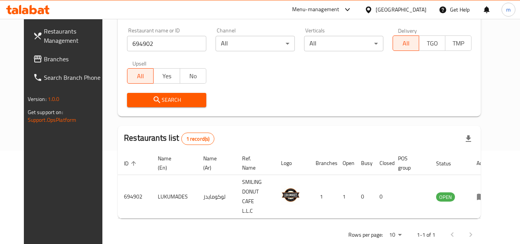
click at [44, 56] on span "Branches" at bounding box center [74, 58] width 61 height 9
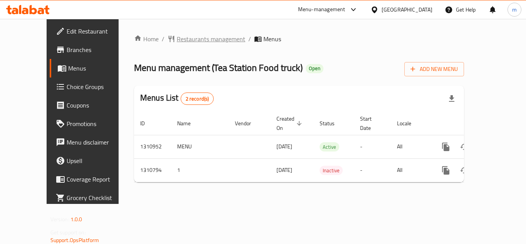
click at [177, 40] on span "Restaurants management" at bounding box center [211, 38] width 69 height 9
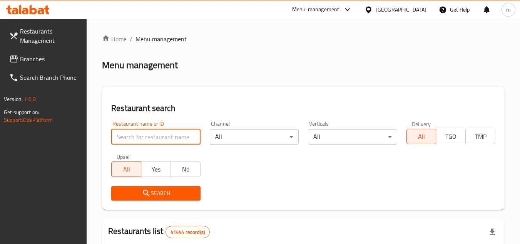
paste input "/705607/"
click at [119, 138] on input "/705607" at bounding box center [155, 136] width 89 height 15
type input "705607"
click at [136, 196] on span "Search" at bounding box center [155, 193] width 77 height 10
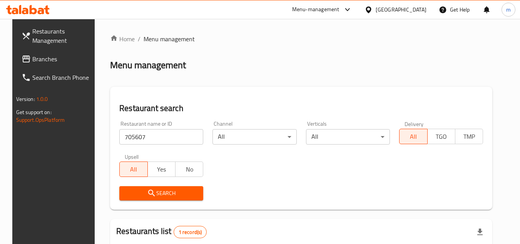
scroll to position [93, 0]
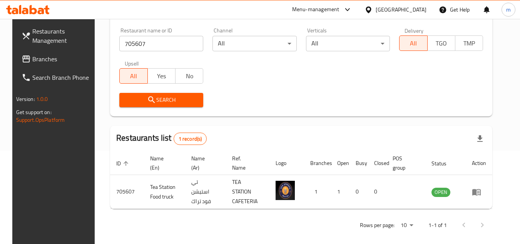
click at [398, 8] on div "[GEOGRAPHIC_DATA]" at bounding box center [401, 9] width 51 height 8
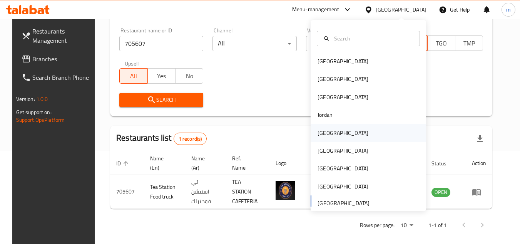
click at [323, 131] on div "[GEOGRAPHIC_DATA]" at bounding box center [343, 133] width 51 height 8
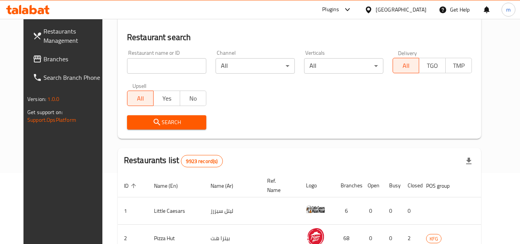
scroll to position [93, 0]
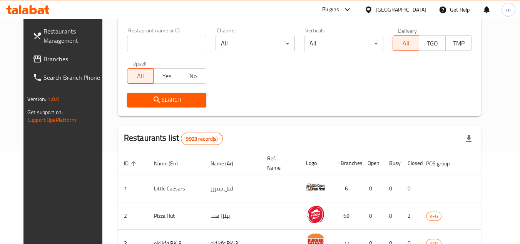
click at [43, 59] on span "Branches" at bounding box center [73, 58] width 61 height 9
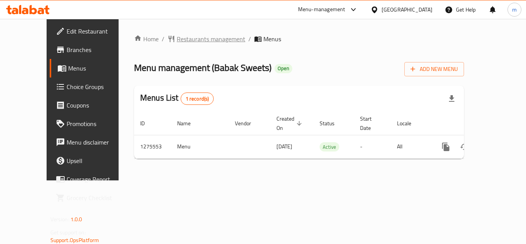
click at [177, 38] on span "Restaurants management" at bounding box center [211, 38] width 69 height 9
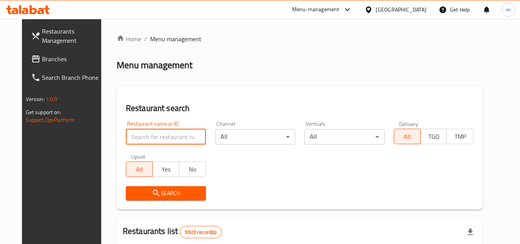
click at [145, 137] on input "search" at bounding box center [166, 136] width 80 height 15
paste input "691617"
type input "691617"
click at [152, 194] on icon "submit" at bounding box center [156, 192] width 9 height 9
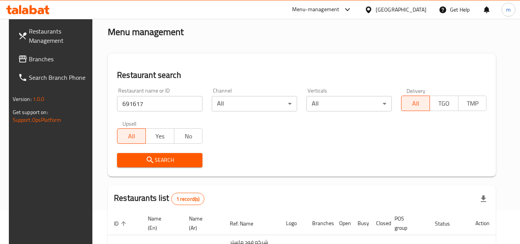
scroll to position [100, 0]
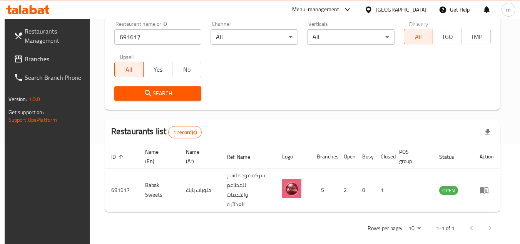
click at [34, 59] on span "Branches" at bounding box center [55, 58] width 61 height 9
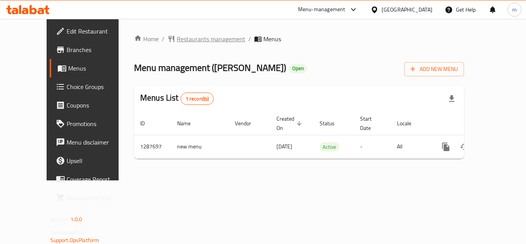
click at [182, 40] on span "Restaurants management" at bounding box center [211, 38] width 69 height 9
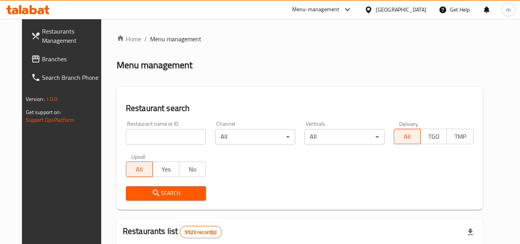
click at [169, 132] on input "search" at bounding box center [166, 136] width 80 height 15
paste input "696840"
type input "696840"
click at [153, 195] on span "Search" at bounding box center [166, 193] width 68 height 10
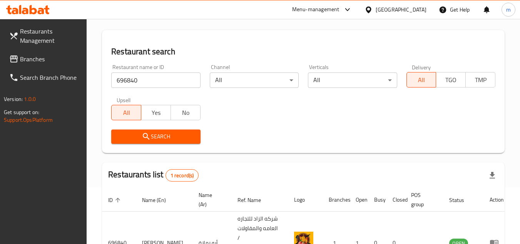
scroll to position [109, 0]
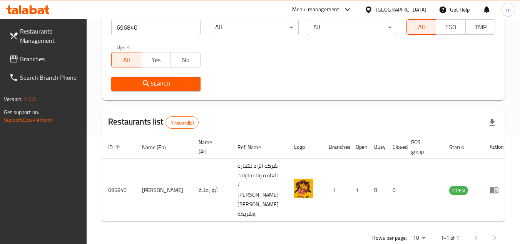
click at [420, 11] on div "[GEOGRAPHIC_DATA]" at bounding box center [401, 9] width 51 height 8
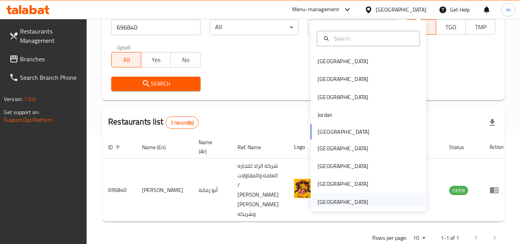
click at [329, 203] on div "[GEOGRAPHIC_DATA]" at bounding box center [343, 201] width 51 height 8
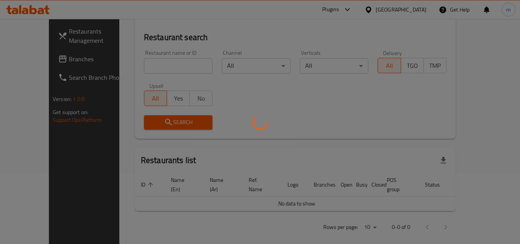
scroll to position [109, 0]
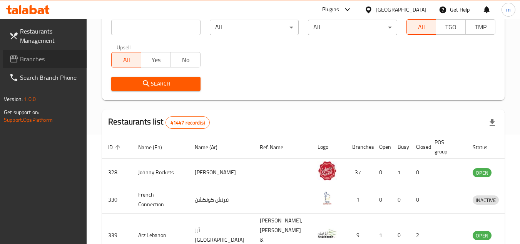
click at [50, 54] on link "Branches" at bounding box center [45, 59] width 84 height 18
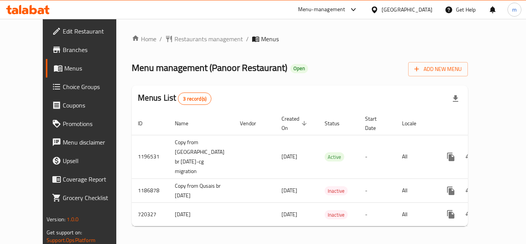
click at [393, 11] on div "[GEOGRAPHIC_DATA]" at bounding box center [406, 9] width 51 height 8
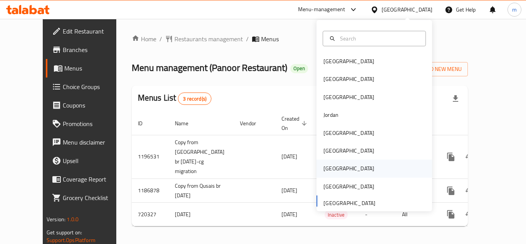
click at [334, 166] on div "[GEOGRAPHIC_DATA]" at bounding box center [348, 168] width 63 height 18
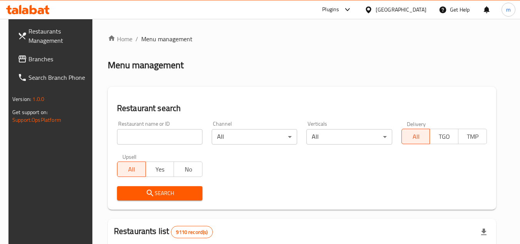
click at [43, 56] on span "Branches" at bounding box center [58, 58] width 61 height 9
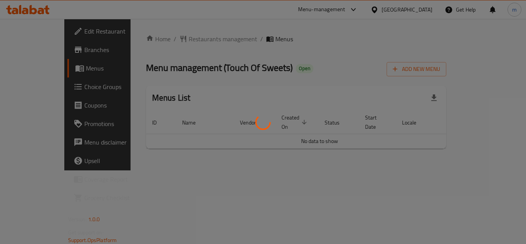
click at [199, 38] on div at bounding box center [263, 122] width 526 height 244
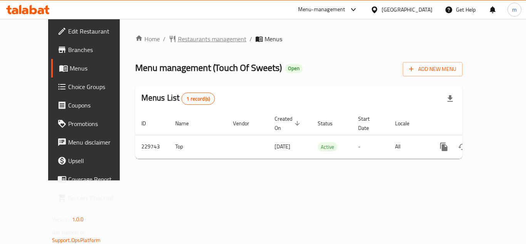
click at [178, 38] on span "Restaurants management" at bounding box center [212, 38] width 69 height 9
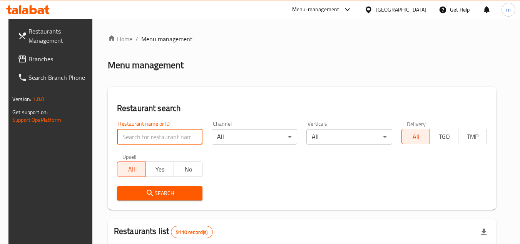
click at [156, 137] on input "search" at bounding box center [159, 136] width 85 height 15
paste input "625988"
type input "625988"
click at [146, 189] on icon "submit" at bounding box center [150, 192] width 9 height 9
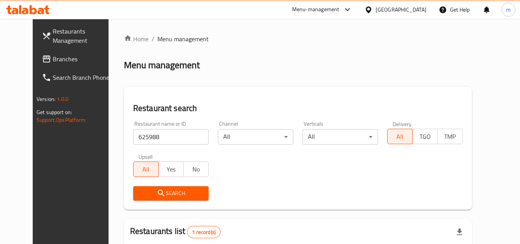
scroll to position [93, 0]
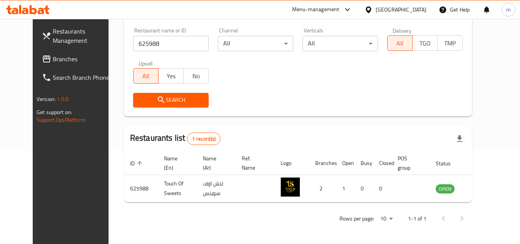
click at [415, 10] on div "[GEOGRAPHIC_DATA]" at bounding box center [401, 9] width 51 height 8
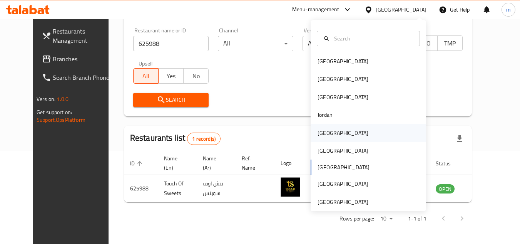
click at [328, 129] on div "[GEOGRAPHIC_DATA]" at bounding box center [342, 133] width 63 height 18
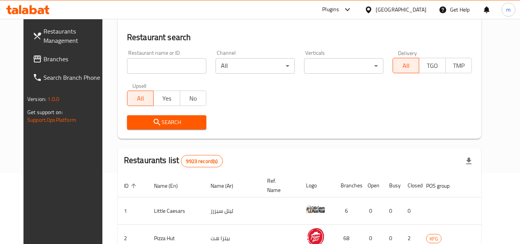
scroll to position [93, 0]
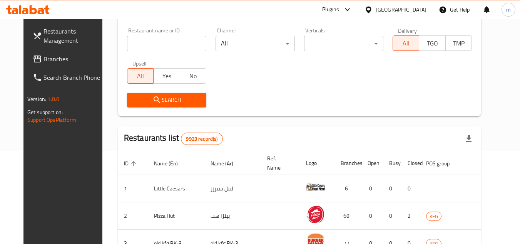
click at [43, 58] on span "Branches" at bounding box center [73, 58] width 61 height 9
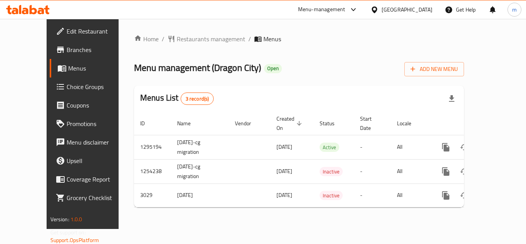
click at [178, 38] on div "Home / Restaurants management / Menus Menu management ( Dragon City ) Open Add …" at bounding box center [299, 123] width 330 height 179
click at [178, 38] on span "Restaurants management" at bounding box center [211, 38] width 69 height 9
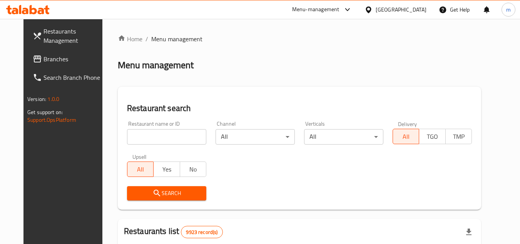
click at [166, 137] on input "search" at bounding box center [166, 136] width 79 height 15
paste input "2012"
type input "2012"
click at [152, 192] on icon "submit" at bounding box center [156, 192] width 9 height 9
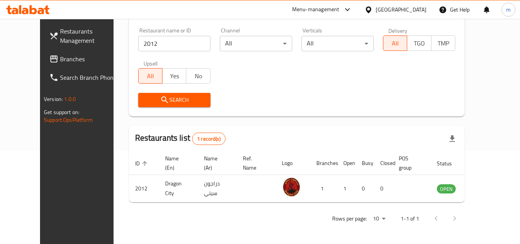
scroll to position [93, 0]
click at [427, 6] on div "[GEOGRAPHIC_DATA]" at bounding box center [395, 9] width 74 height 18
click at [415, 7] on div "[GEOGRAPHIC_DATA]" at bounding box center [401, 9] width 51 height 8
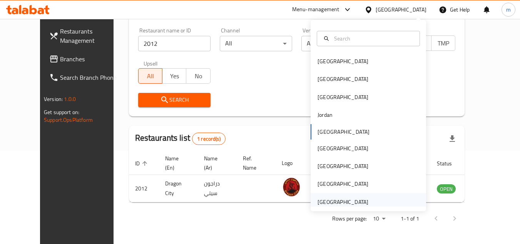
click at [331, 203] on div "United Arab Emirates" at bounding box center [343, 201] width 51 height 8
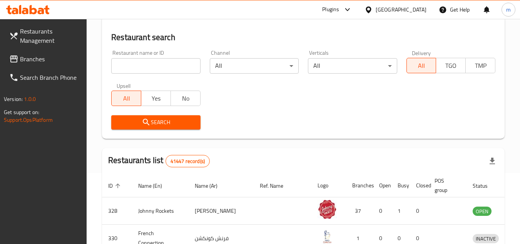
scroll to position [93, 0]
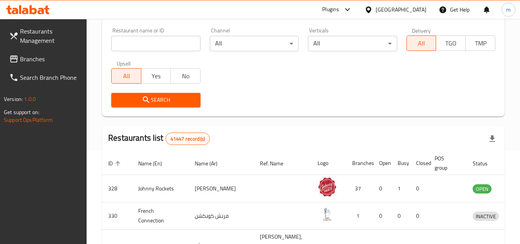
click at [54, 60] on span "Branches" at bounding box center [50, 58] width 61 height 9
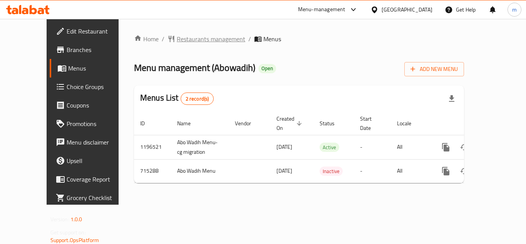
click at [182, 43] on span "Restaurants management" at bounding box center [211, 38] width 69 height 9
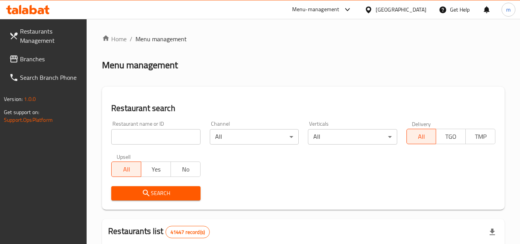
click at [147, 137] on input "search" at bounding box center [155, 136] width 89 height 15
paste input "645526"
type input "645526"
click at [147, 192] on icon "submit" at bounding box center [146, 192] width 9 height 9
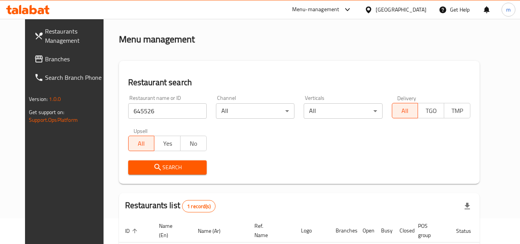
scroll to position [93, 0]
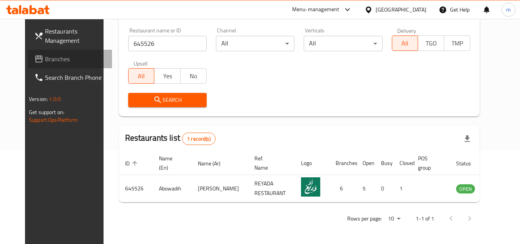
click at [45, 59] on span "Branches" at bounding box center [75, 58] width 61 height 9
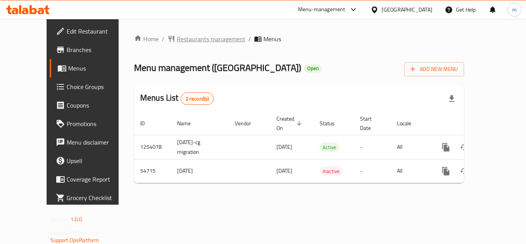
click at [189, 39] on span "Restaurants management" at bounding box center [211, 38] width 69 height 9
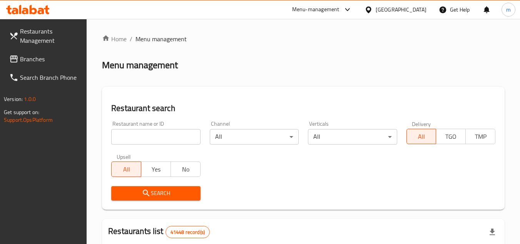
click at [154, 140] on input "search" at bounding box center [155, 136] width 89 height 15
paste input "26970"
type input "26970"
click at [161, 194] on span "Search" at bounding box center [155, 193] width 77 height 10
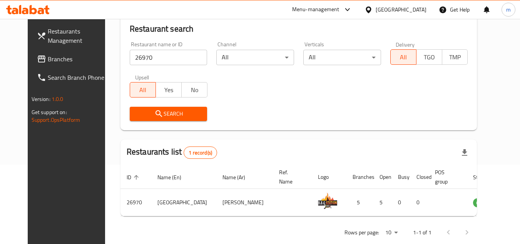
scroll to position [93, 0]
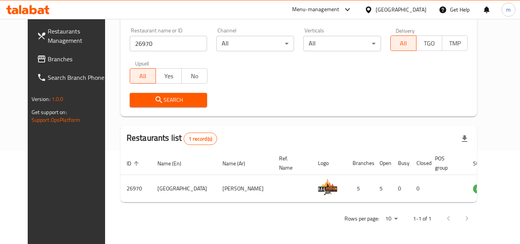
click at [391, 11] on div "United Arab Emirates" at bounding box center [401, 9] width 51 height 8
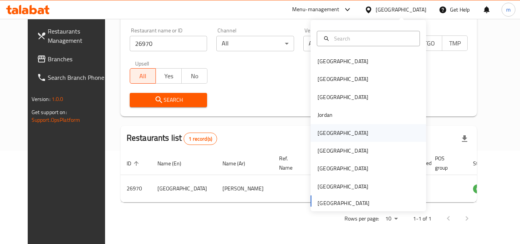
click at [335, 132] on div "[GEOGRAPHIC_DATA]" at bounding box center [368, 133] width 115 height 18
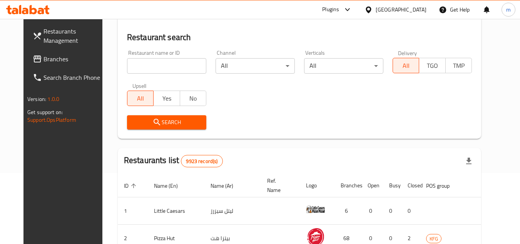
scroll to position [93, 0]
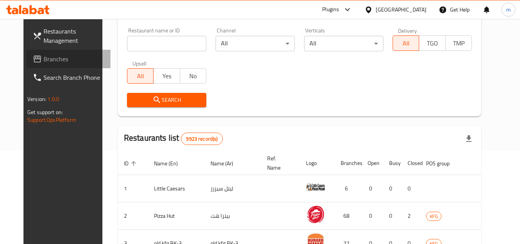
click at [59, 61] on span "Branches" at bounding box center [73, 58] width 61 height 9
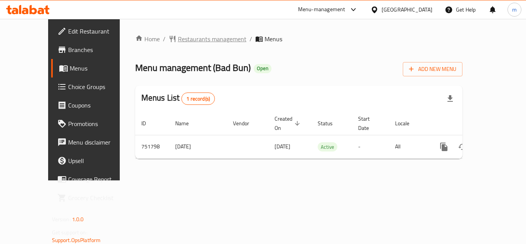
click at [181, 36] on span "Restaurants management" at bounding box center [212, 38] width 69 height 9
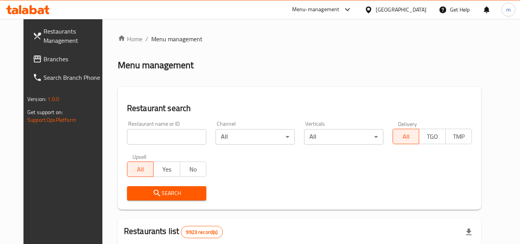
click at [151, 137] on input "search" at bounding box center [166, 136] width 79 height 15
paste input "649179"
type input "649179"
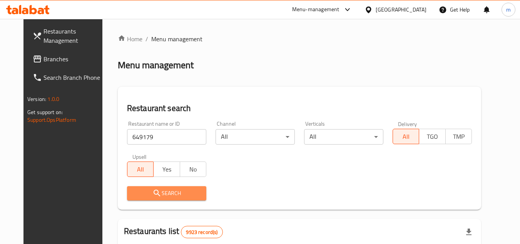
click at [133, 195] on span "Search" at bounding box center [166, 193] width 67 height 10
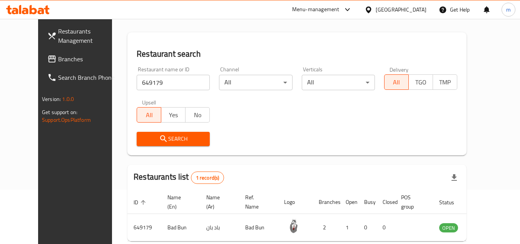
scroll to position [93, 0]
